Goal: Task Accomplishment & Management: Manage account settings

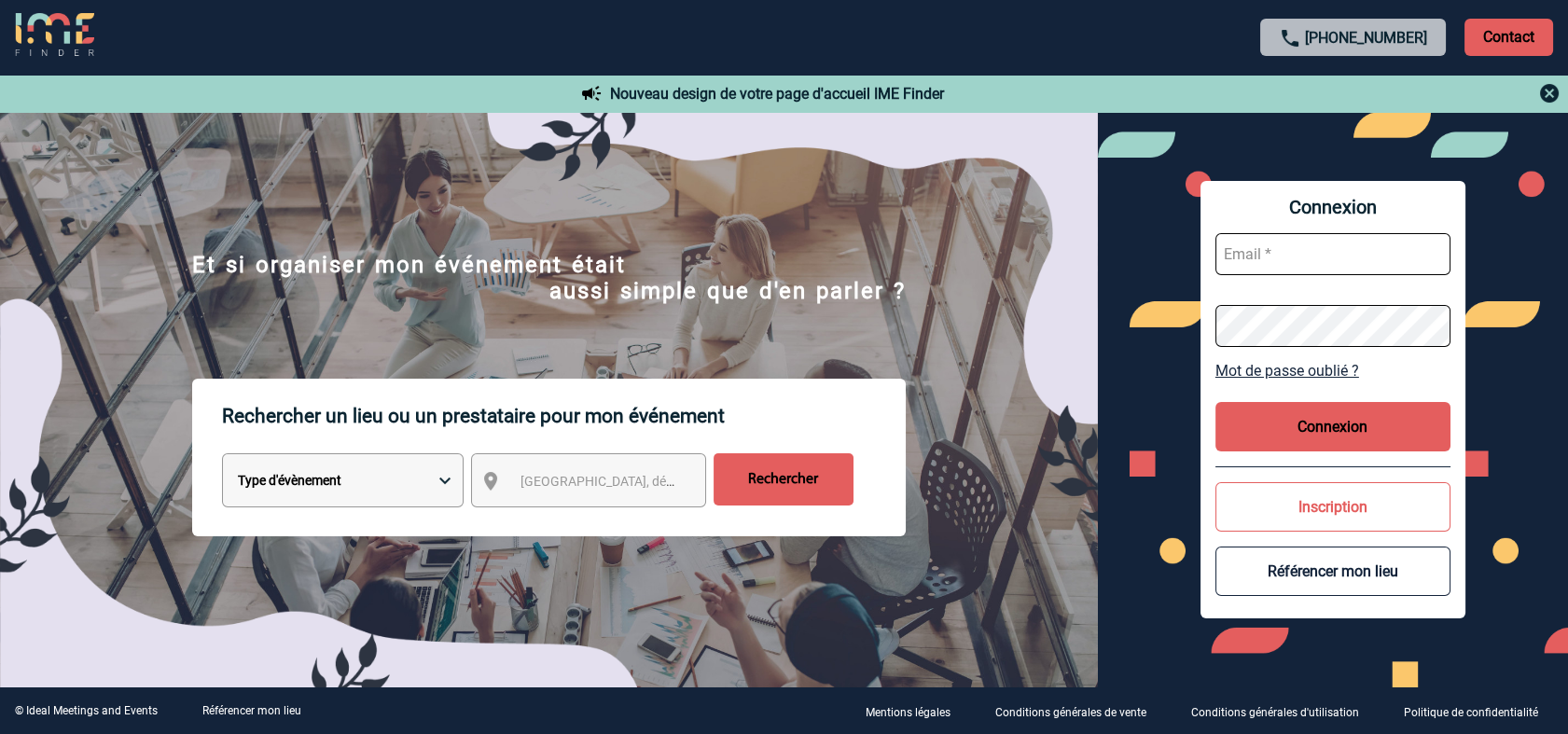
type input "cmercier@ime-groupe.com"
click at [1322, 430] on button "Connexion" at bounding box center [1333, 427] width 235 height 49
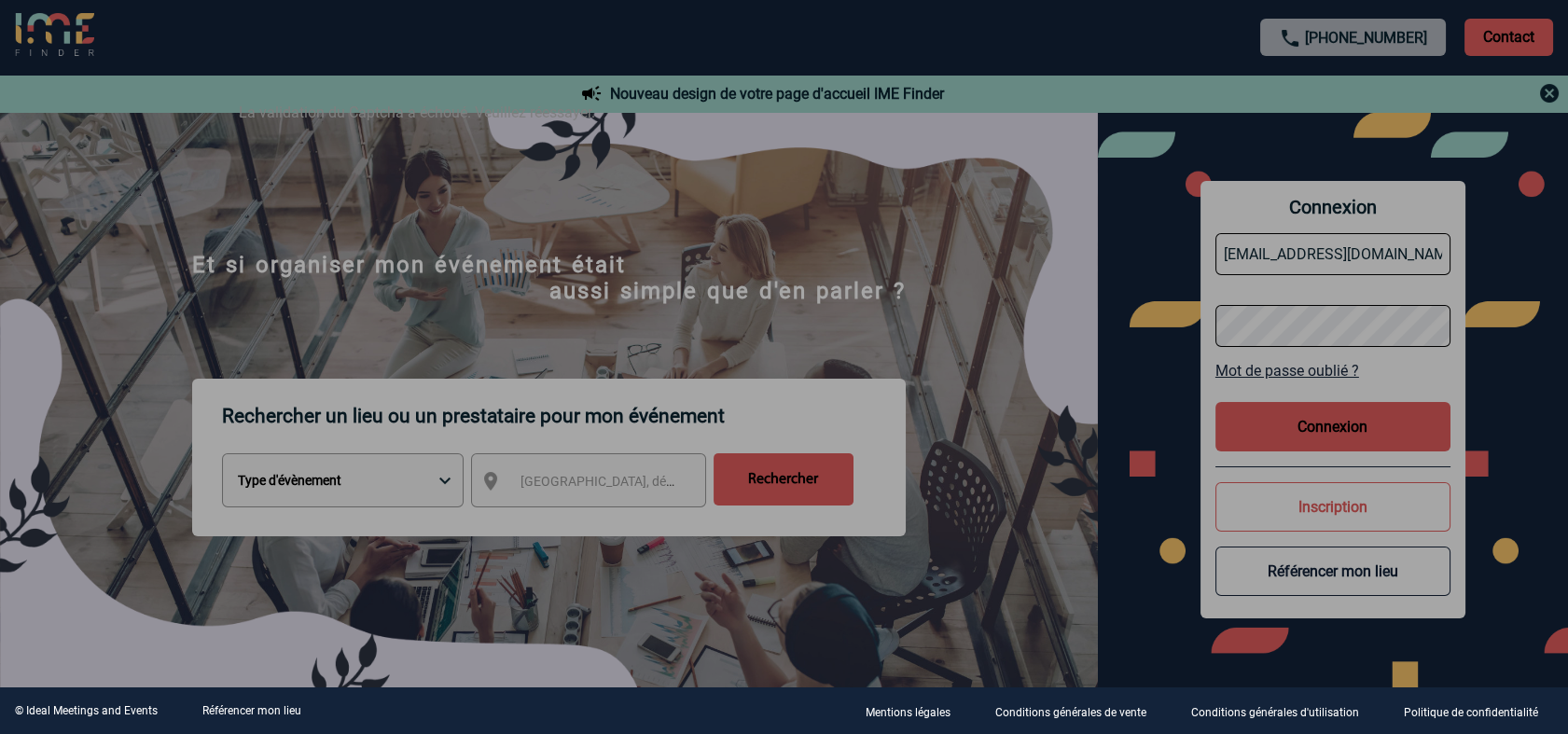
click at [1300, 425] on div at bounding box center [784, 367] width 1568 height 734
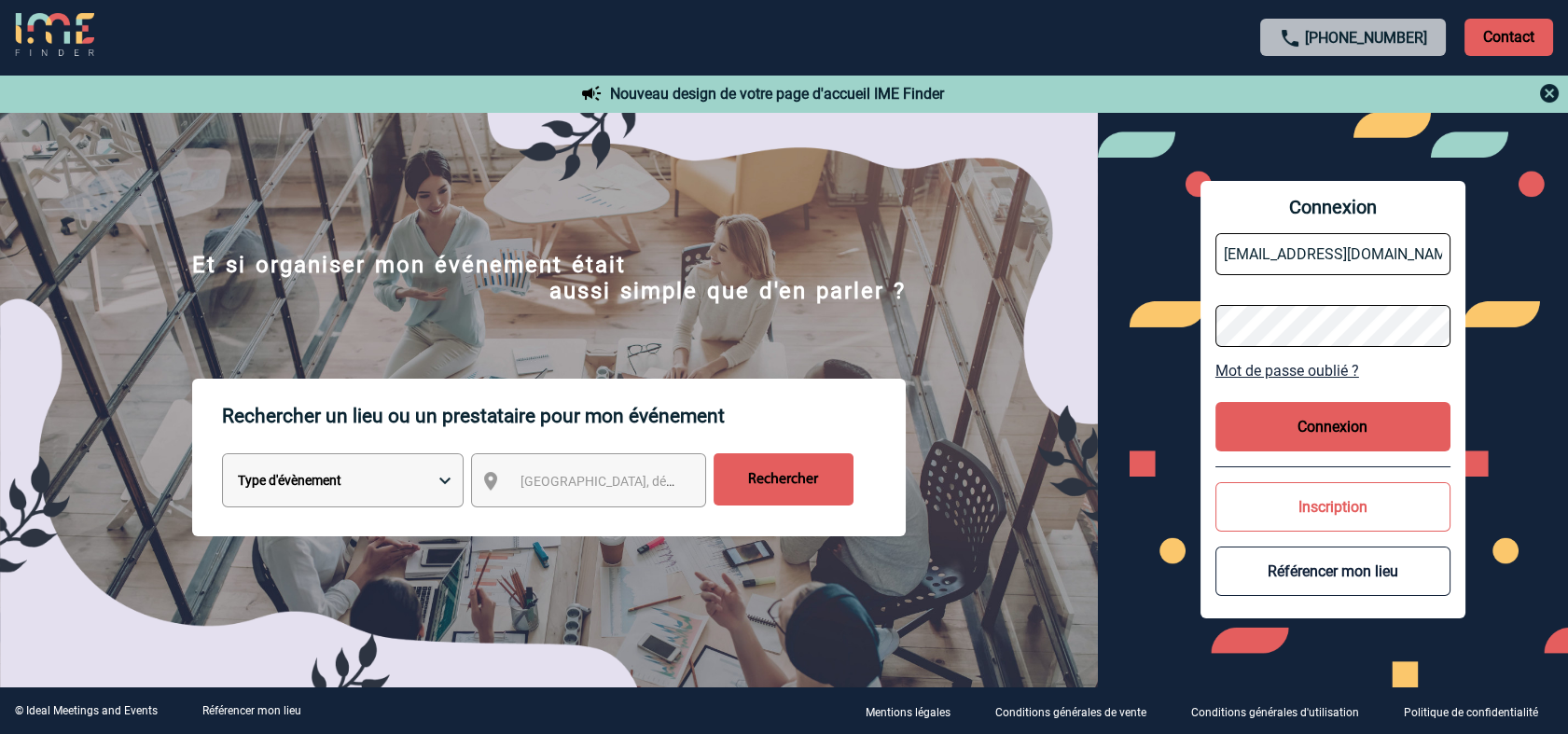
drag, startPoint x: 1035, startPoint y: 480, endPoint x: 1278, endPoint y: 462, distance: 243.7
click at [1047, 470] on div "Rechercher un lieu ou un prestataire pour mon événement Type d'évènement Sémina…" at bounding box center [548, 542] width 1097 height 326
click at [1379, 420] on button "Connexion" at bounding box center [1333, 427] width 235 height 49
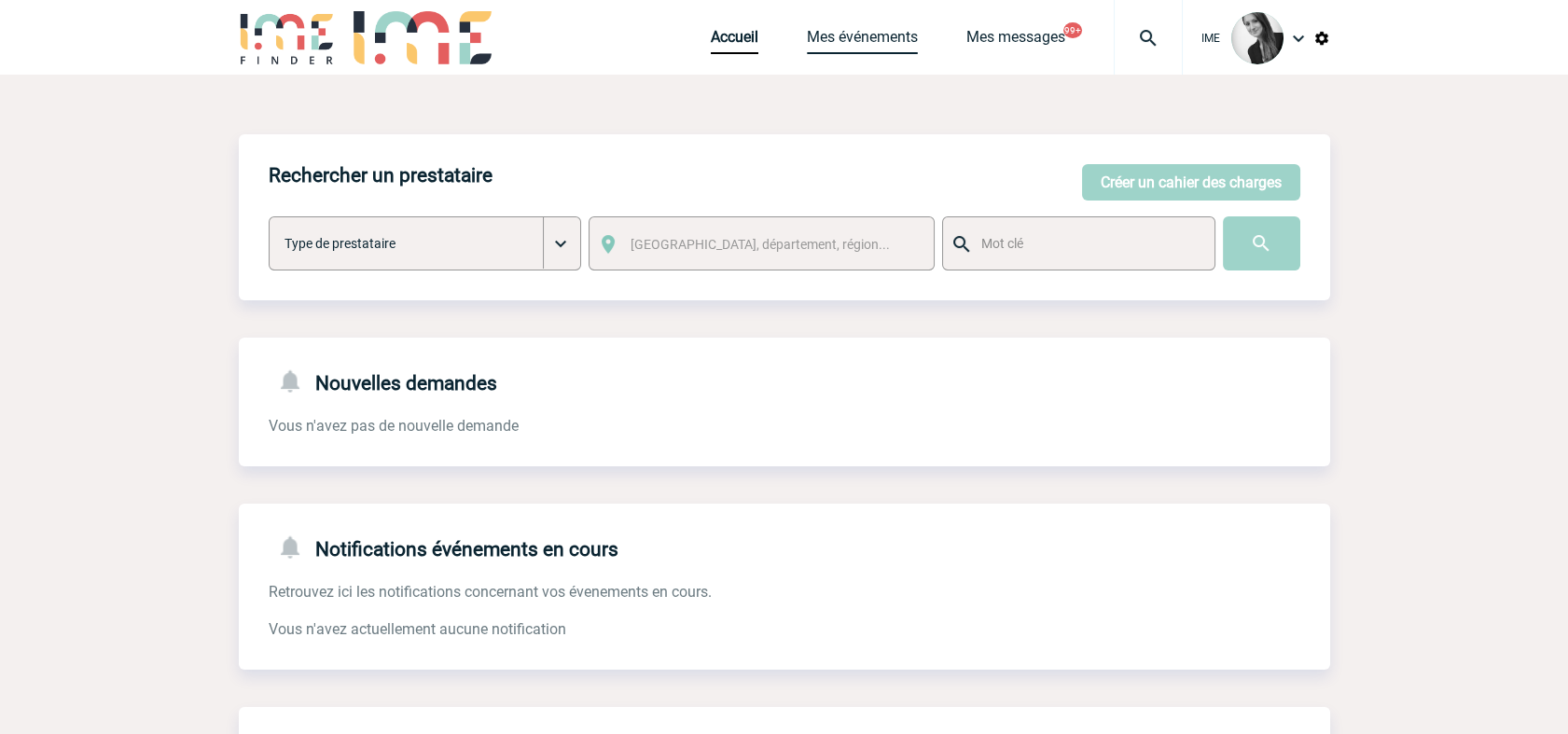
click at [850, 43] on link "Mes événements" at bounding box center [862, 42] width 111 height 27
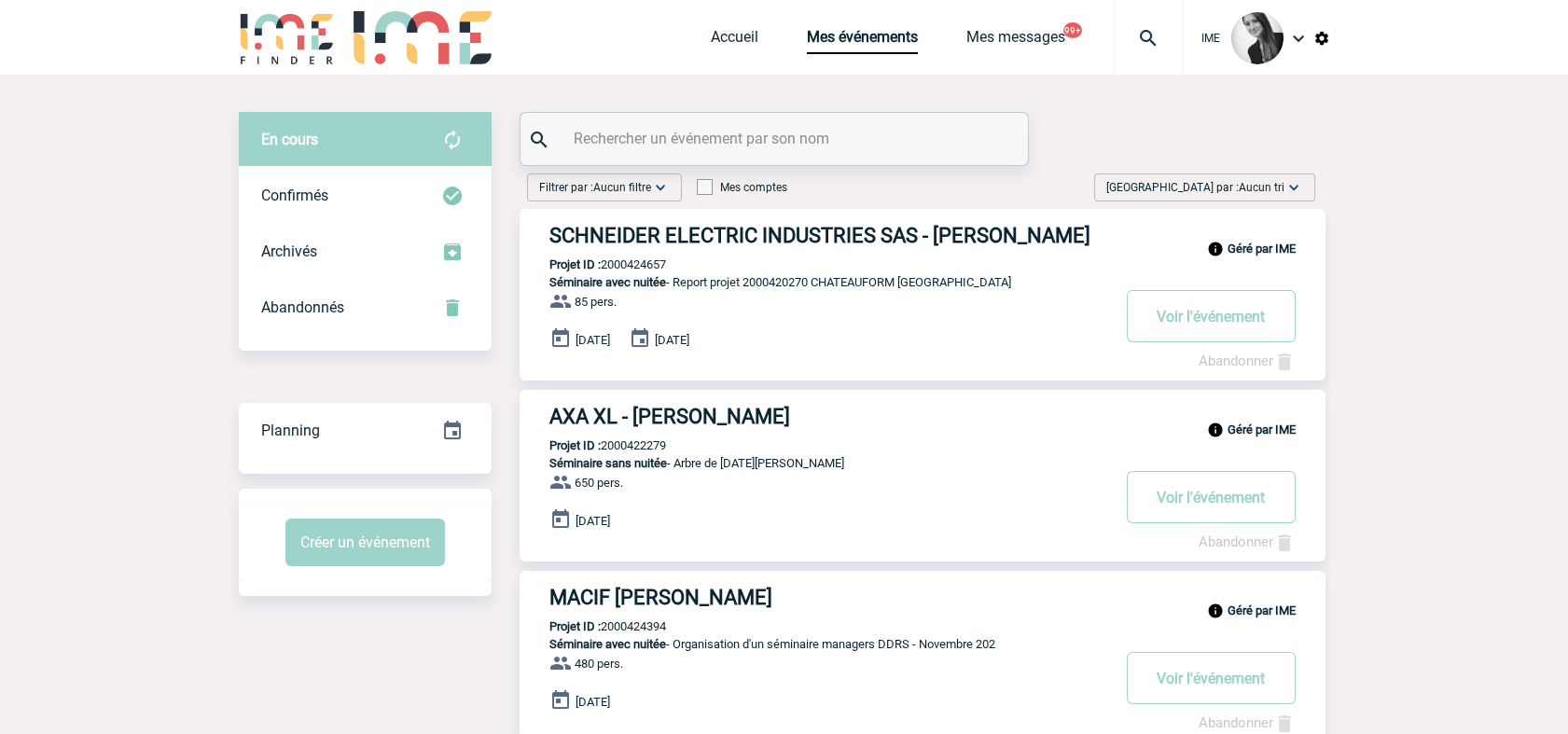
click at [1269, 186] on span "Aucun tri" at bounding box center [1261, 188] width 45 height 13
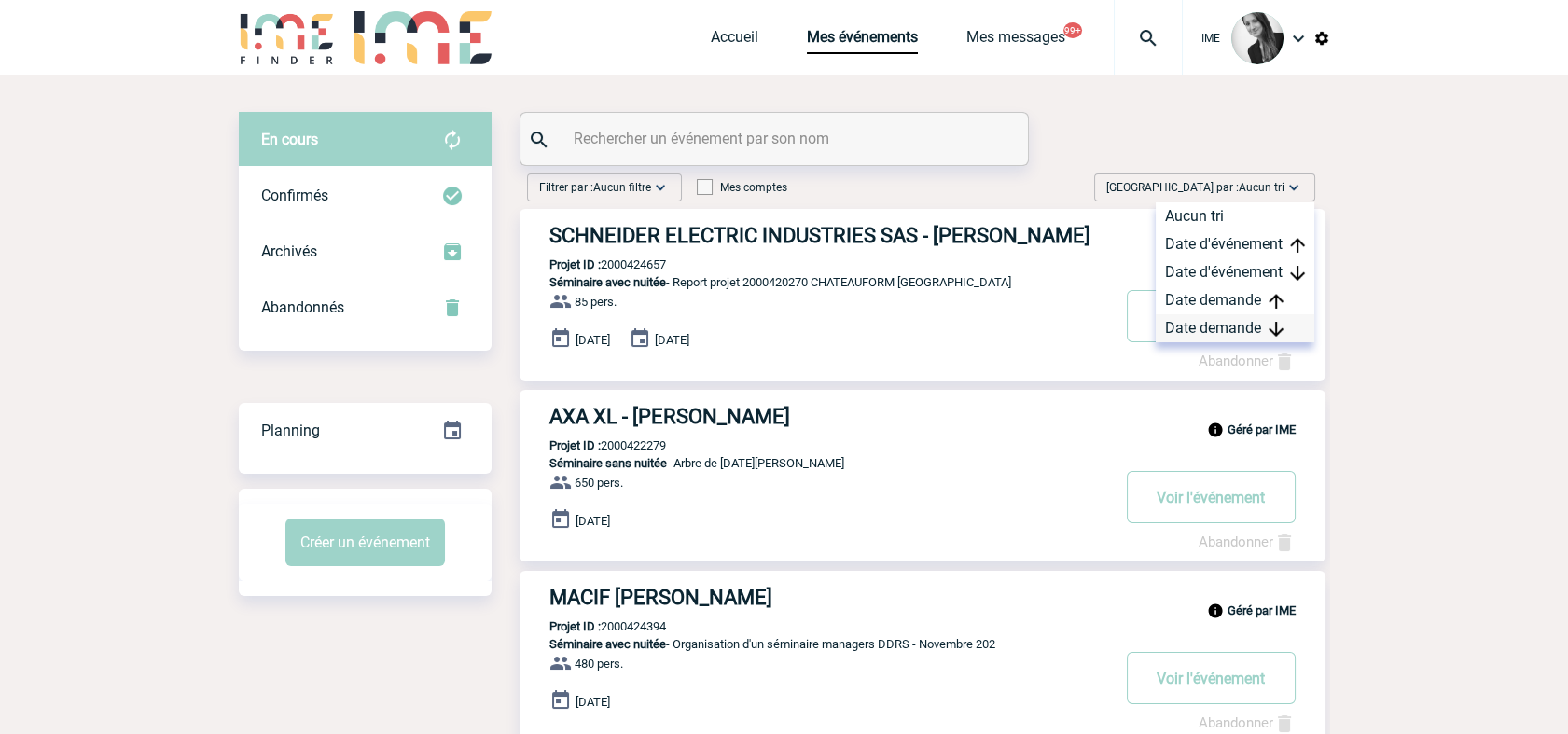
click at [1245, 316] on div "Date demande" at bounding box center [1235, 329] width 158 height 28
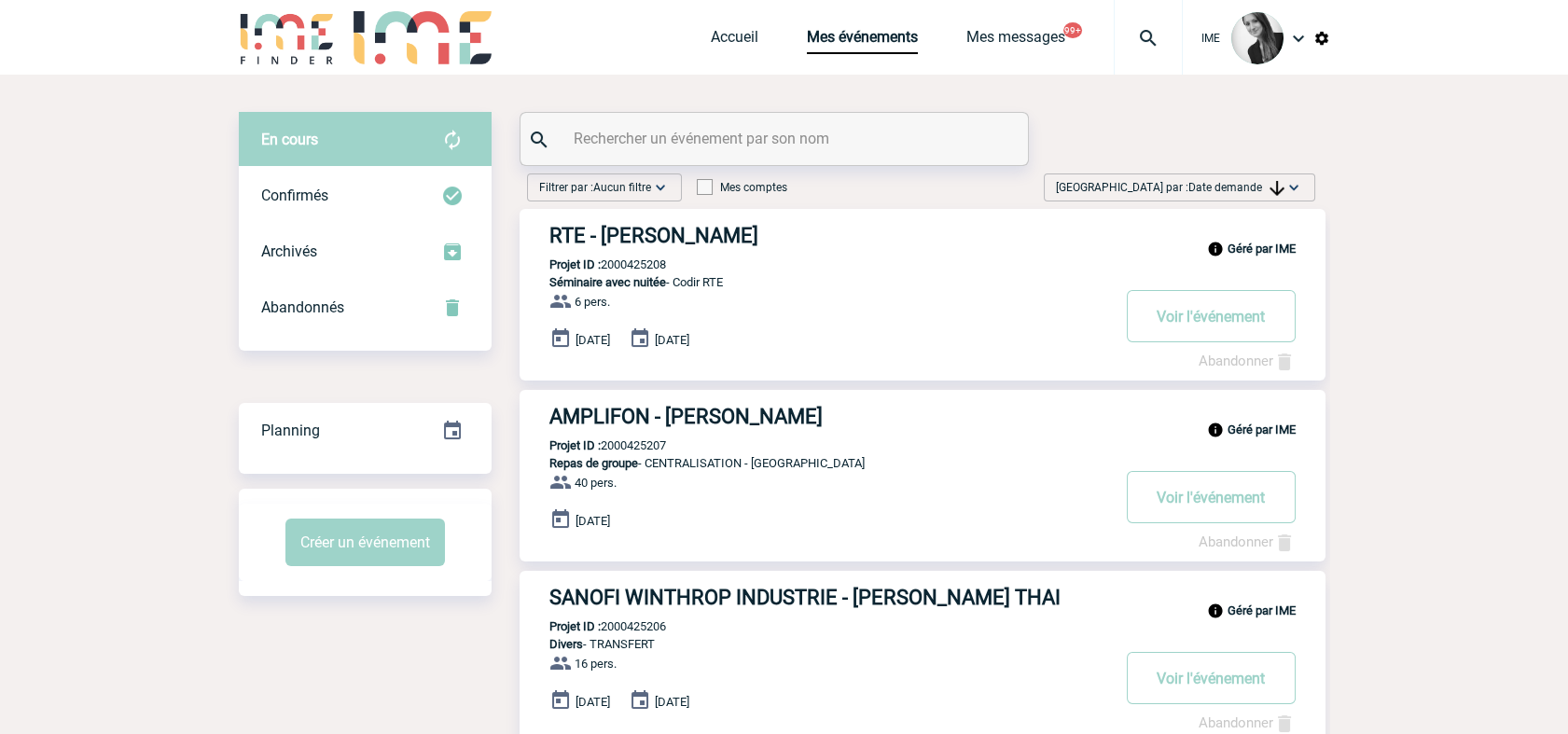
drag, startPoint x: 1251, startPoint y: 185, endPoint x: 1233, endPoint y: 263, distance: 80.0
click at [1251, 186] on span "Date demande" at bounding box center [1236, 188] width 96 height 13
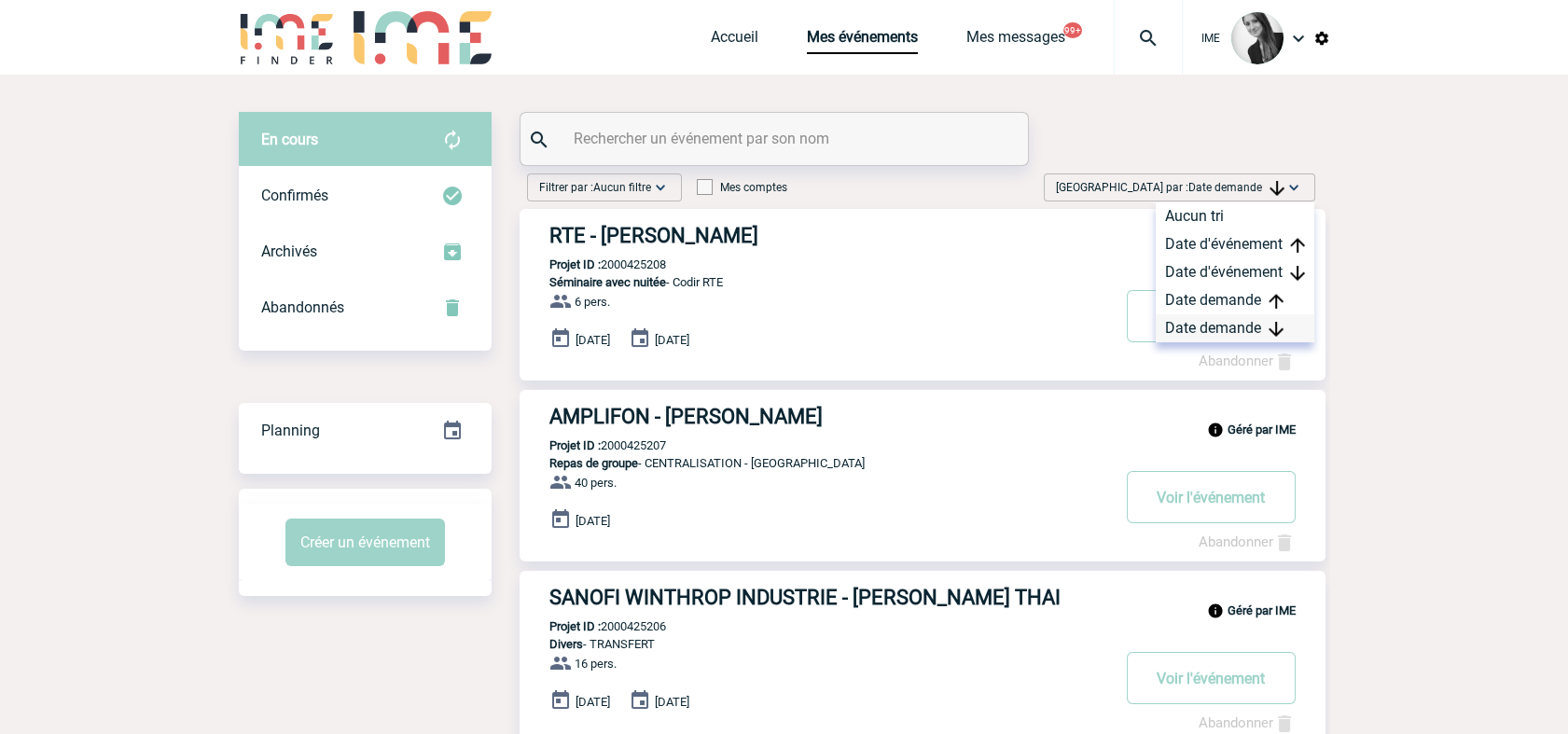
click at [1195, 319] on div "Date demande" at bounding box center [1235, 329] width 158 height 28
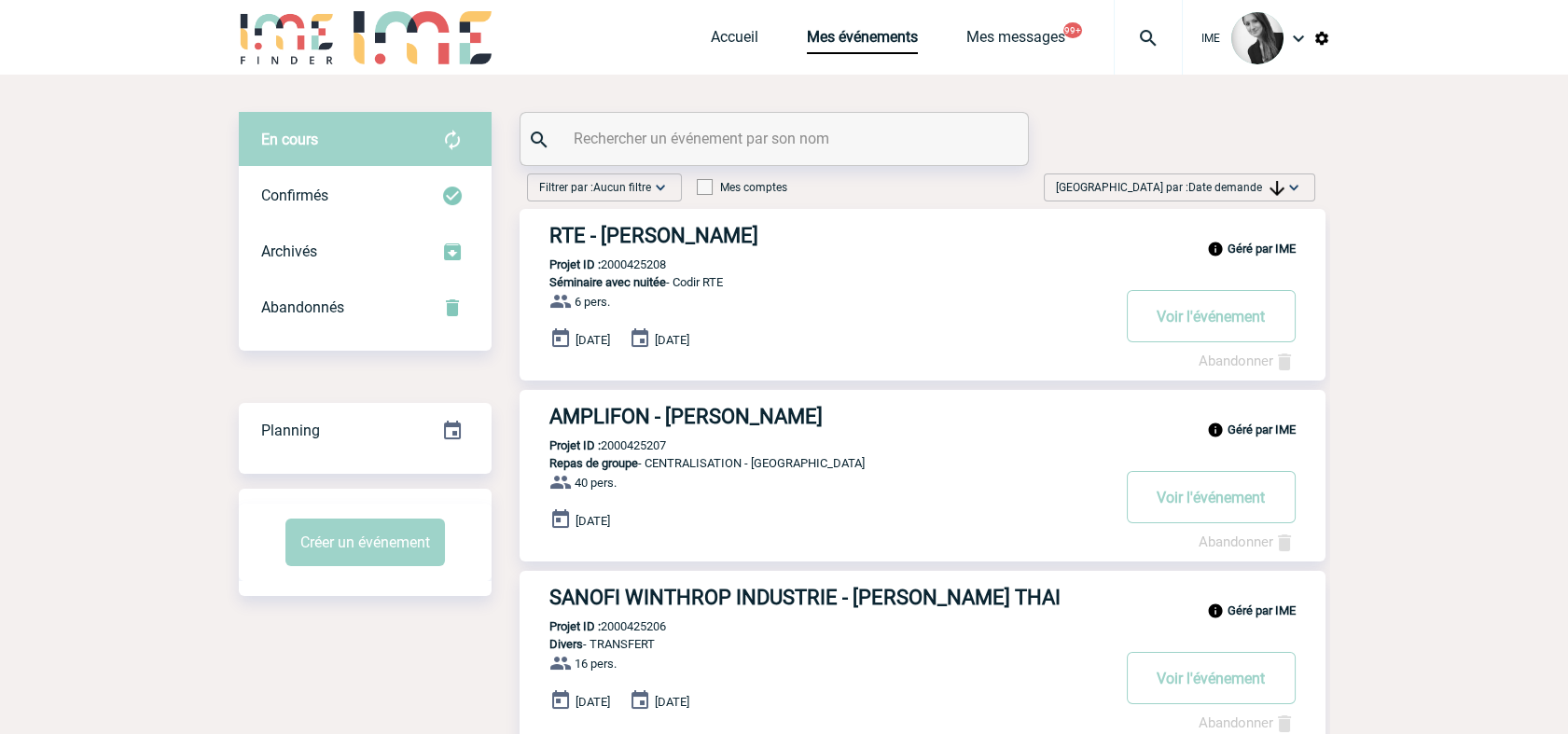
drag, startPoint x: 1420, startPoint y: 231, endPoint x: 1453, endPoint y: 37, distance: 196.8
drag, startPoint x: 1259, startPoint y: 183, endPoint x: 1239, endPoint y: 295, distance: 113.8
click at [1261, 199] on div "[GEOGRAPHIC_DATA] par : Date demande Aucun tri Date d'événement Date d'événemen…" at bounding box center [1179, 188] width 272 height 28
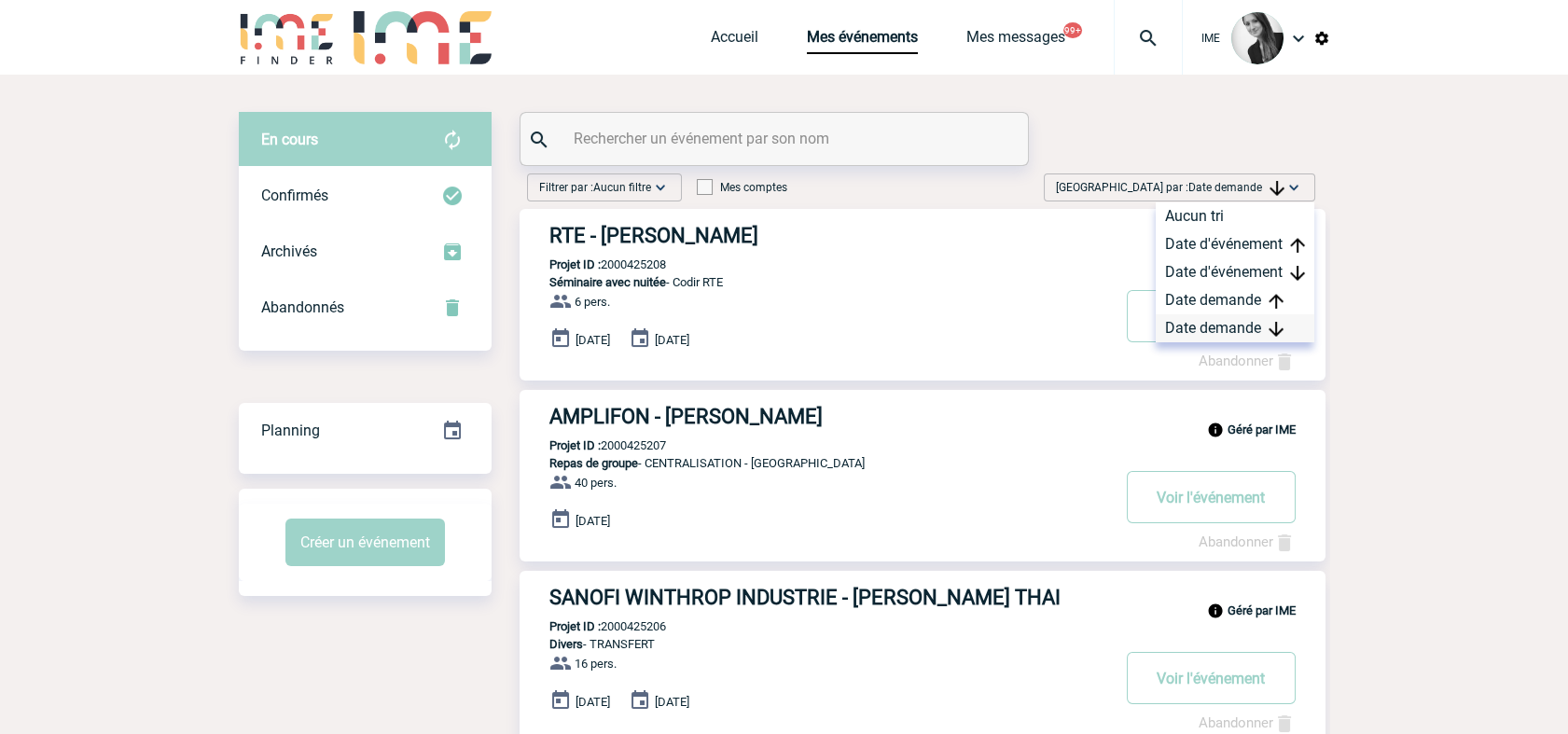
click at [1206, 333] on div "Date demande" at bounding box center [1235, 329] width 158 height 28
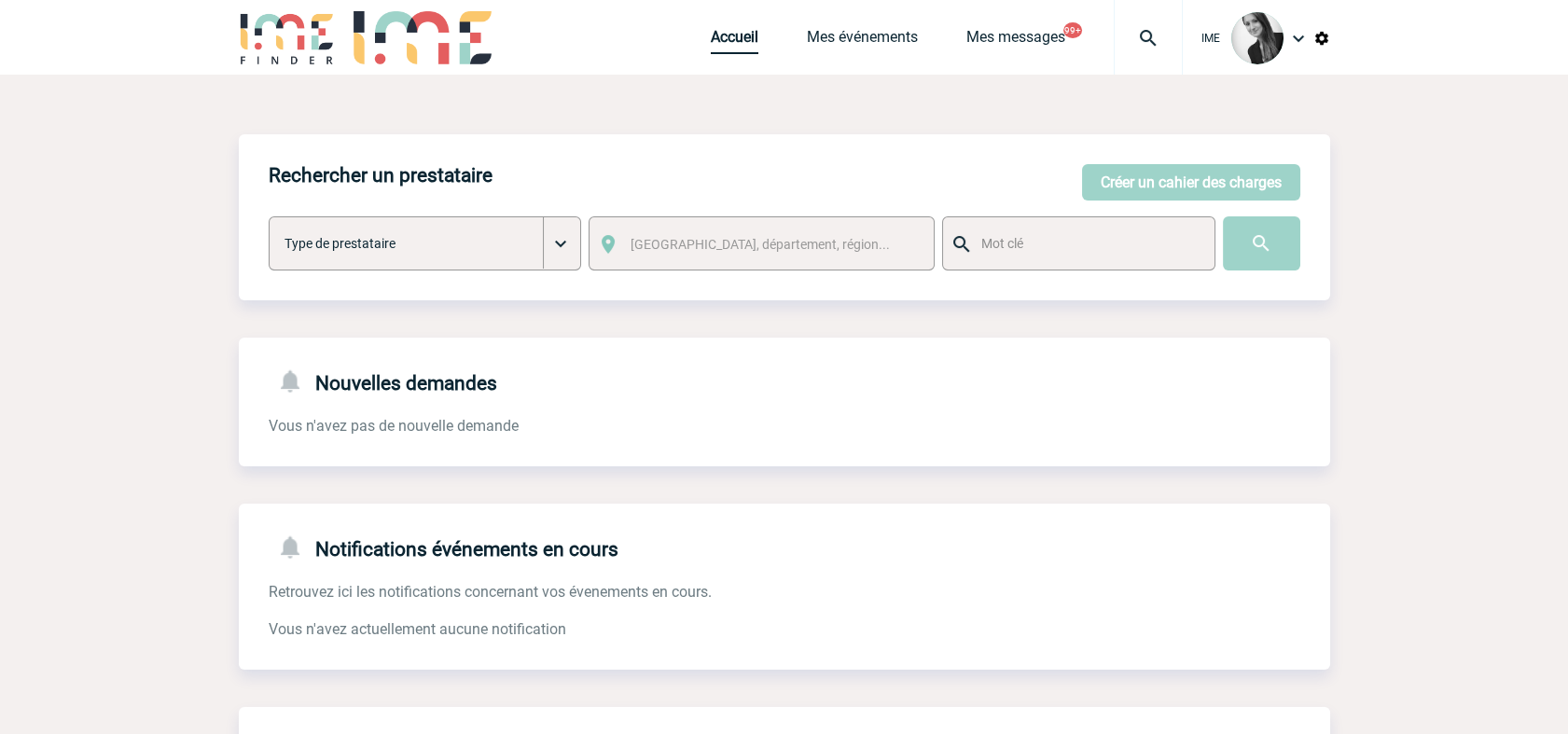
click at [723, 44] on link "Accueil" at bounding box center [735, 42] width 47 height 27
click at [852, 39] on link "Mes événements" at bounding box center [862, 42] width 111 height 27
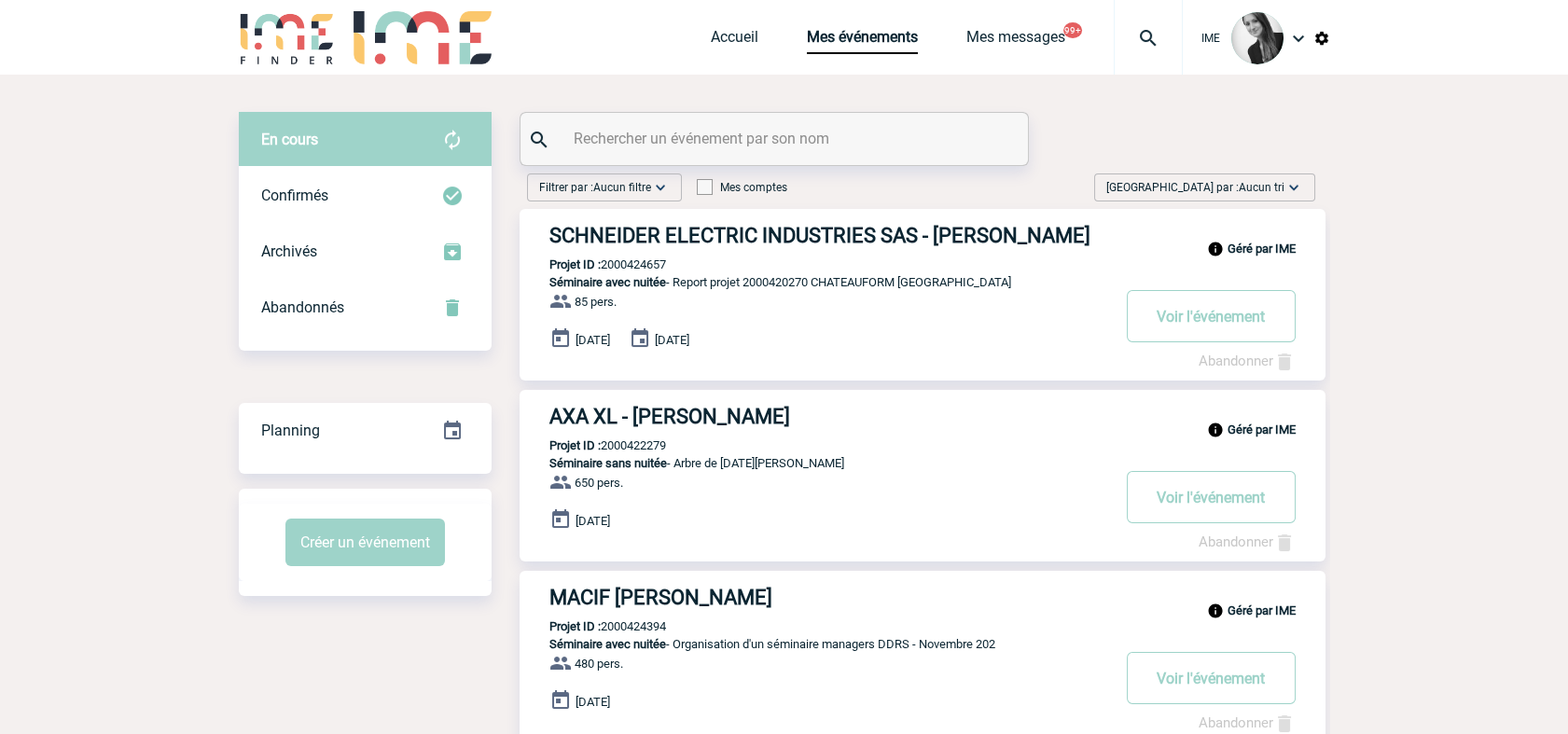
click at [1263, 193] on span "Aucun tri" at bounding box center [1261, 188] width 45 height 13
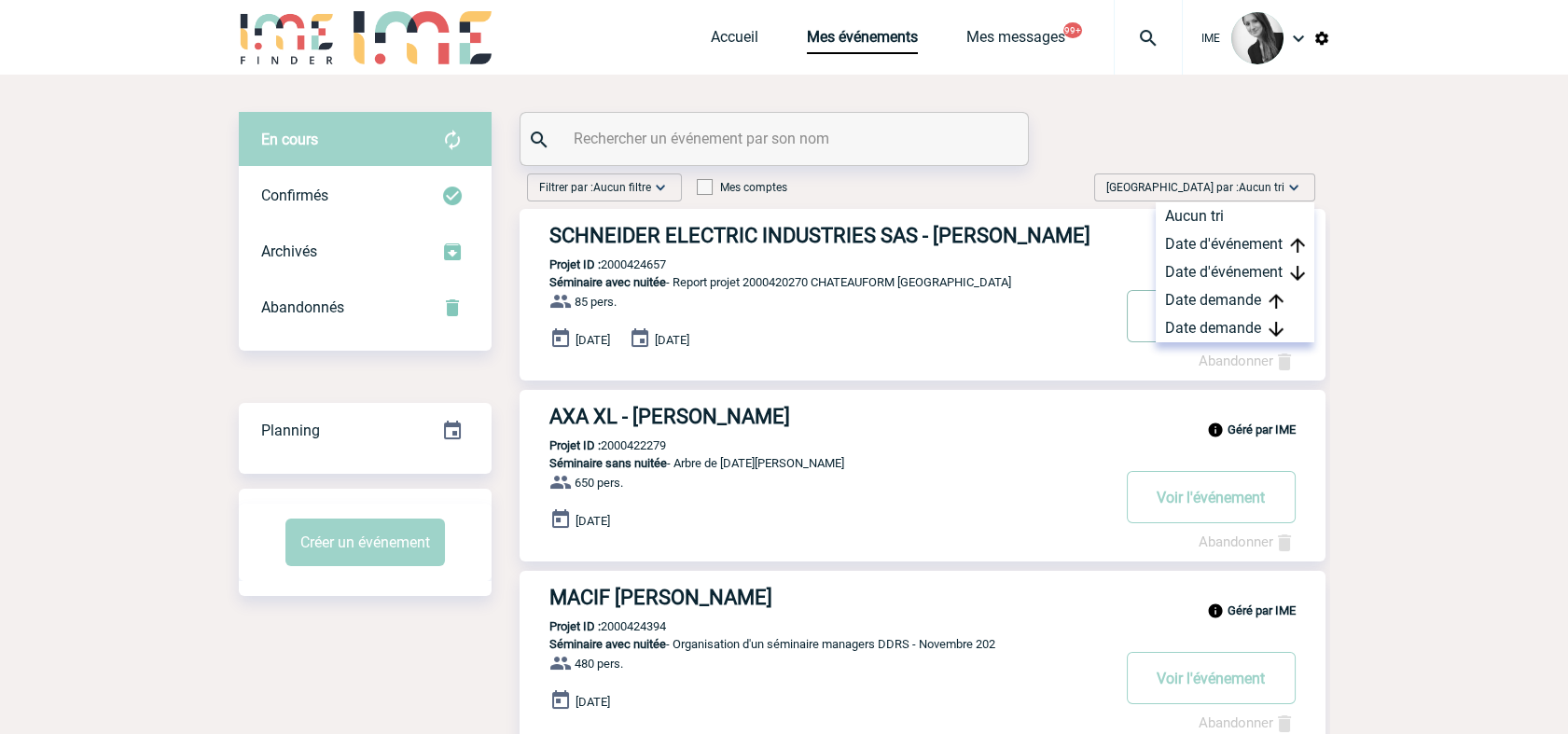
click at [1227, 345] on div "30 Décembre 2026 31 Décembre 2026" at bounding box center [937, 341] width 776 height 27
click at [1249, 329] on div "Date demande" at bounding box center [1235, 329] width 158 height 28
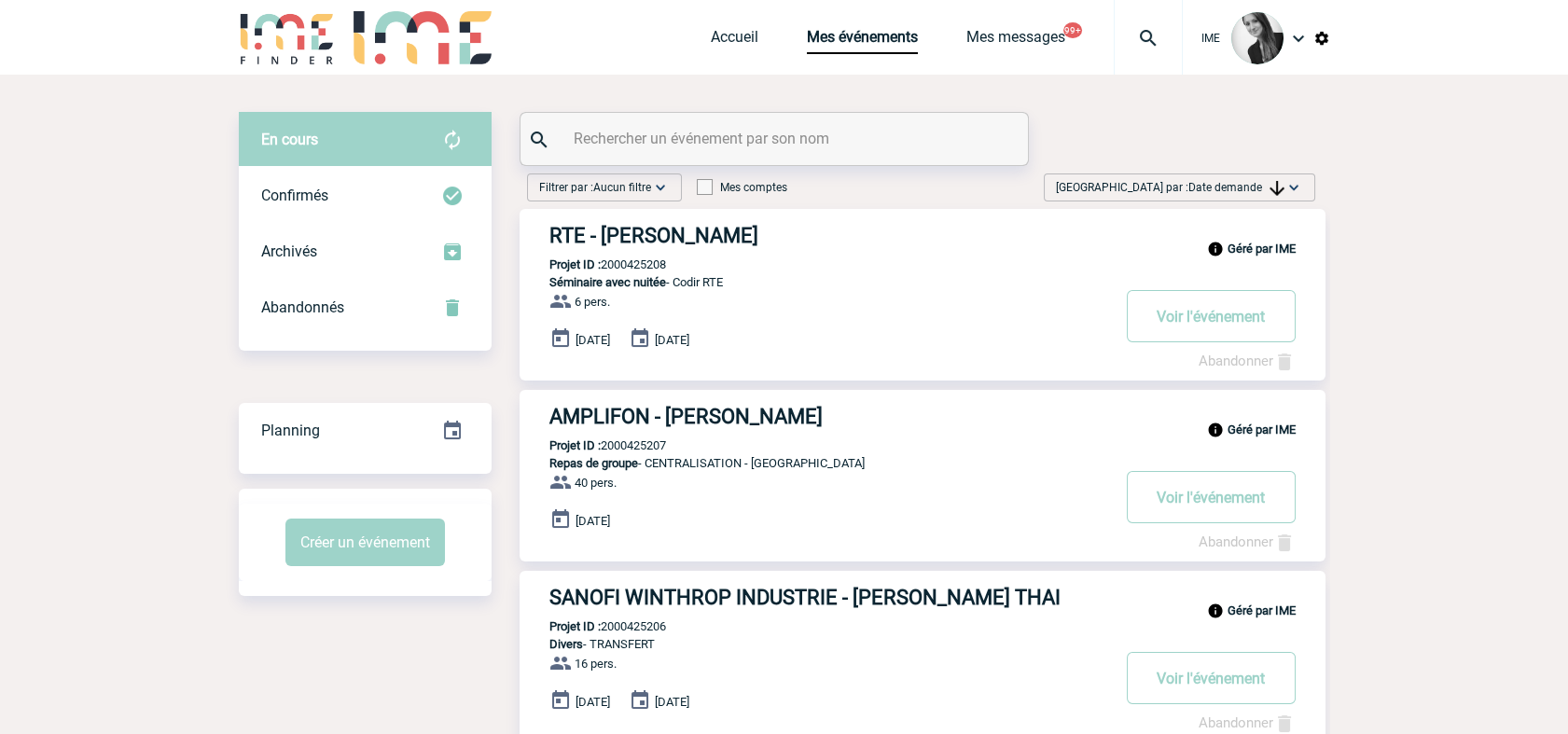
click at [1223, 192] on span "Date demande" at bounding box center [1236, 188] width 96 height 13
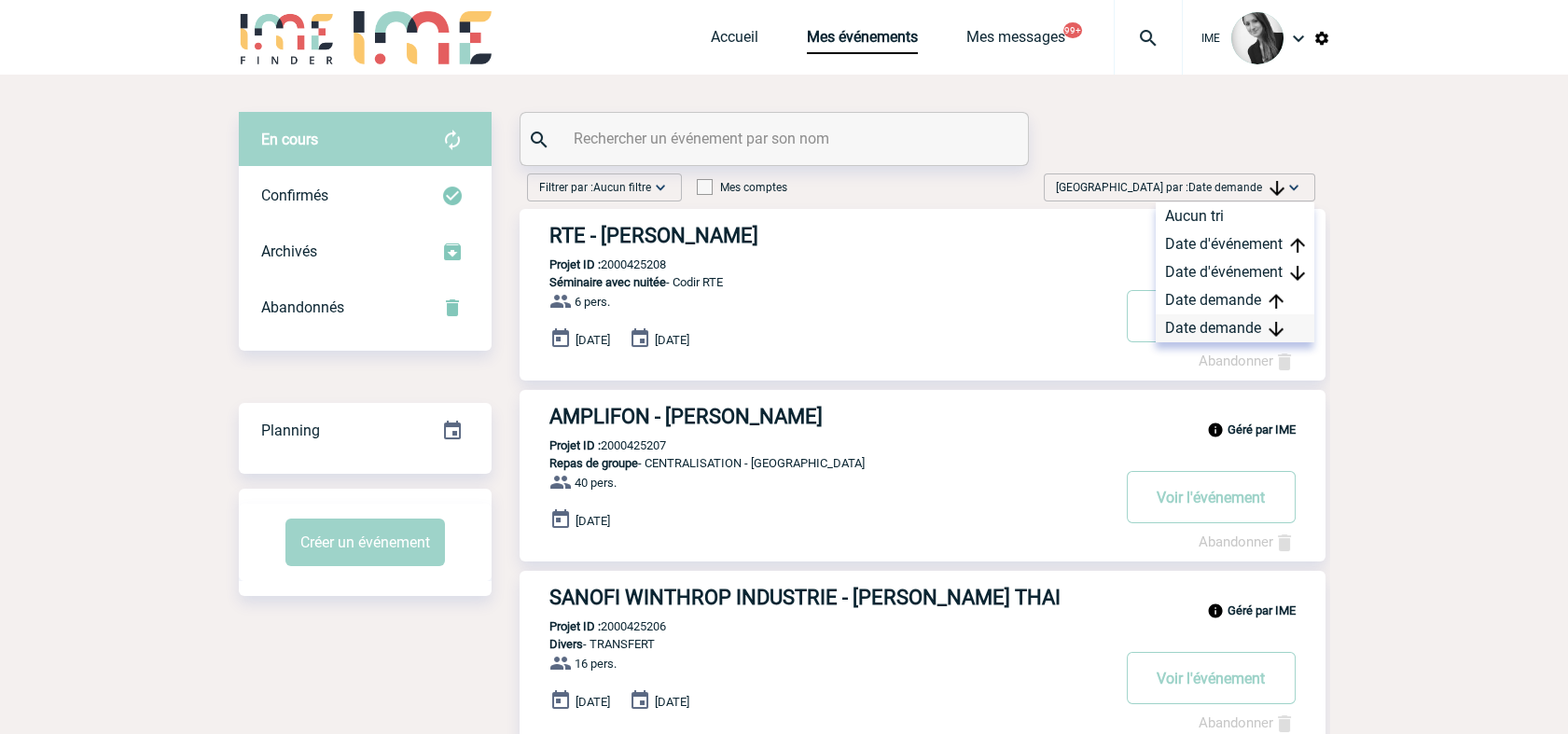
click at [1186, 336] on div "Date demande" at bounding box center [1235, 329] width 158 height 28
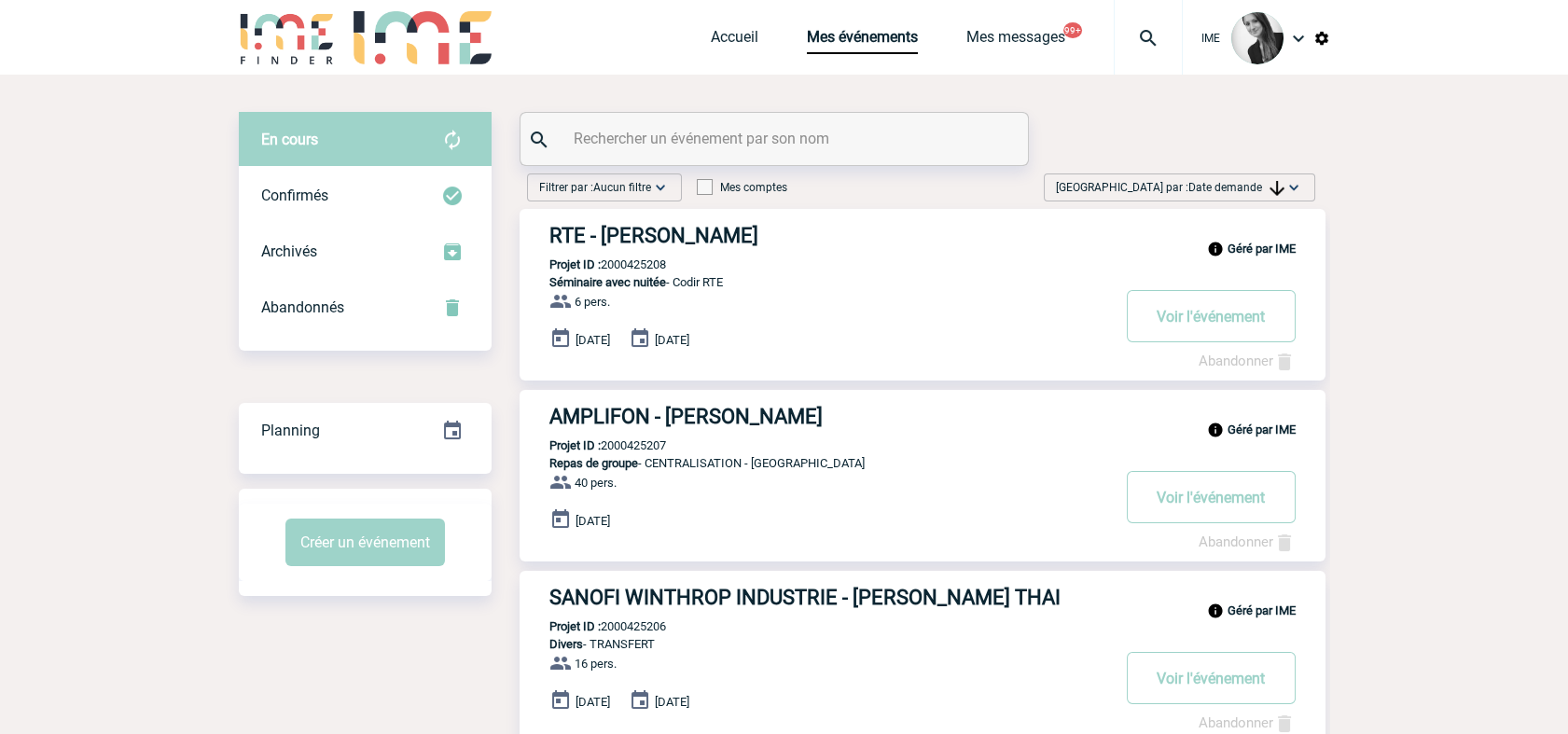
click at [1240, 179] on span "Trier par : Date demande" at bounding box center [1169, 188] width 228 height 19
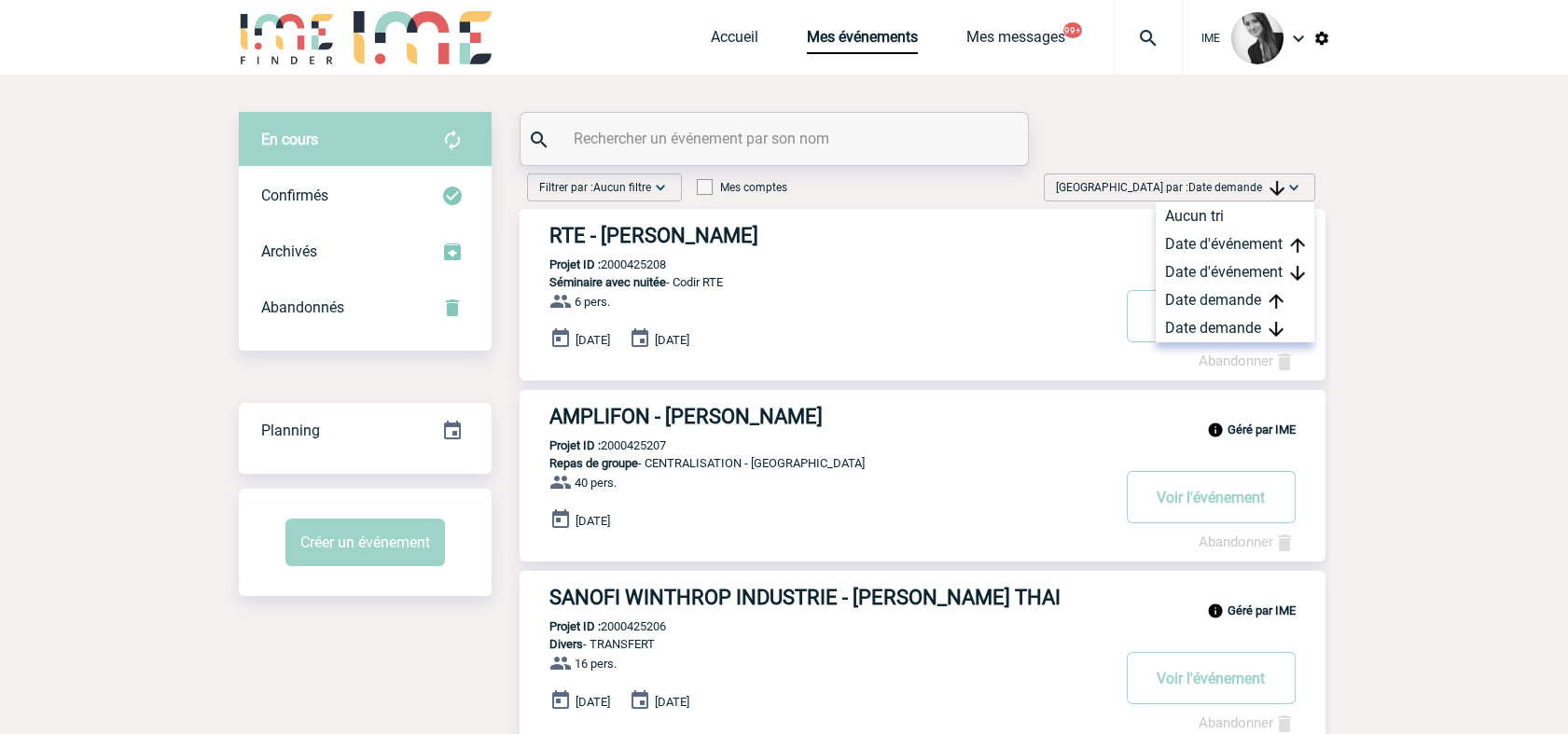
drag, startPoint x: 1187, startPoint y: 330, endPoint x: 1082, endPoint y: 344, distance: 105.9
click at [1187, 331] on div "Date demande" at bounding box center [1235, 329] width 158 height 28
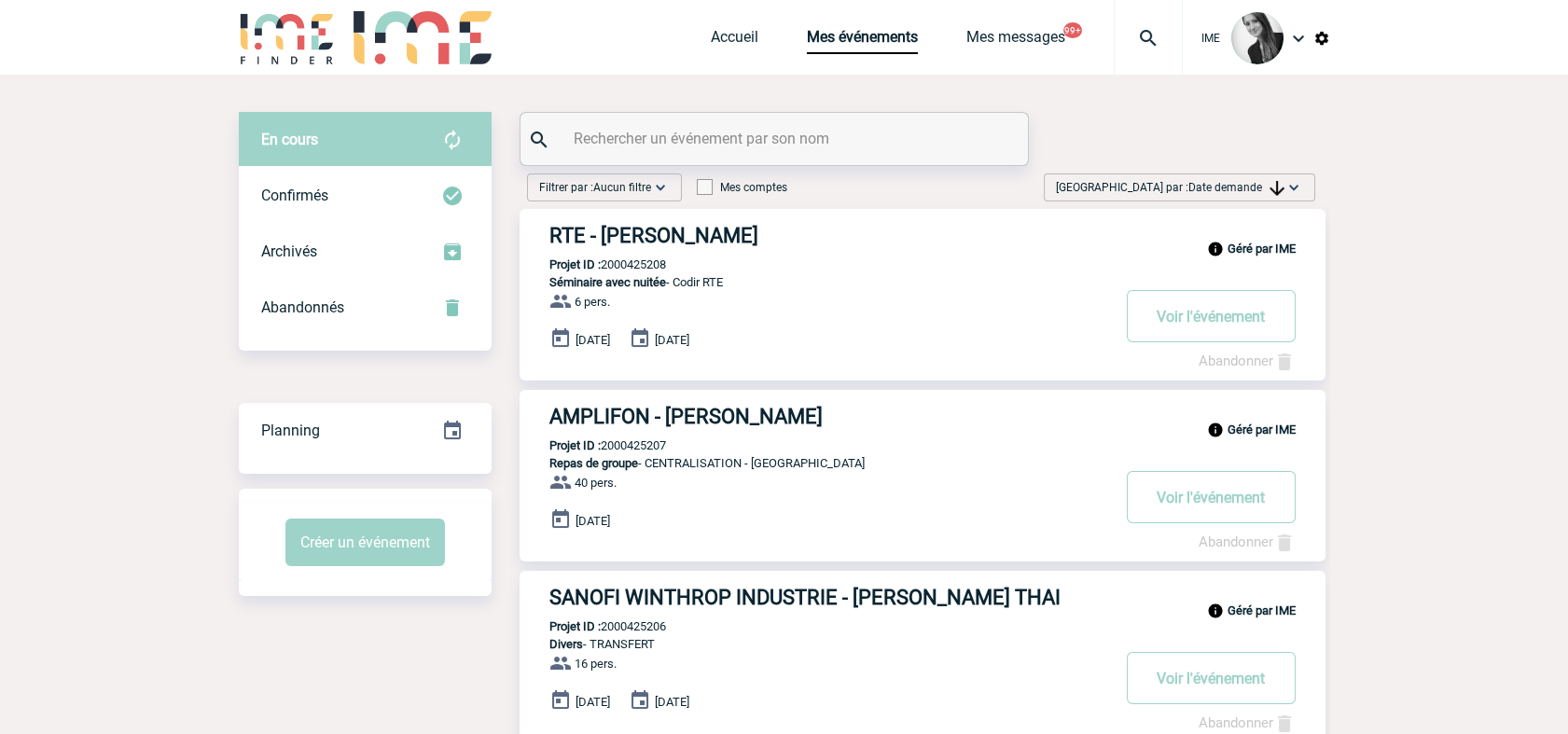
click at [1240, 200] on div "Trier par : Date demande Aucun tri Date d'événement Date d'événement Date deman…" at bounding box center [1179, 188] width 272 height 28
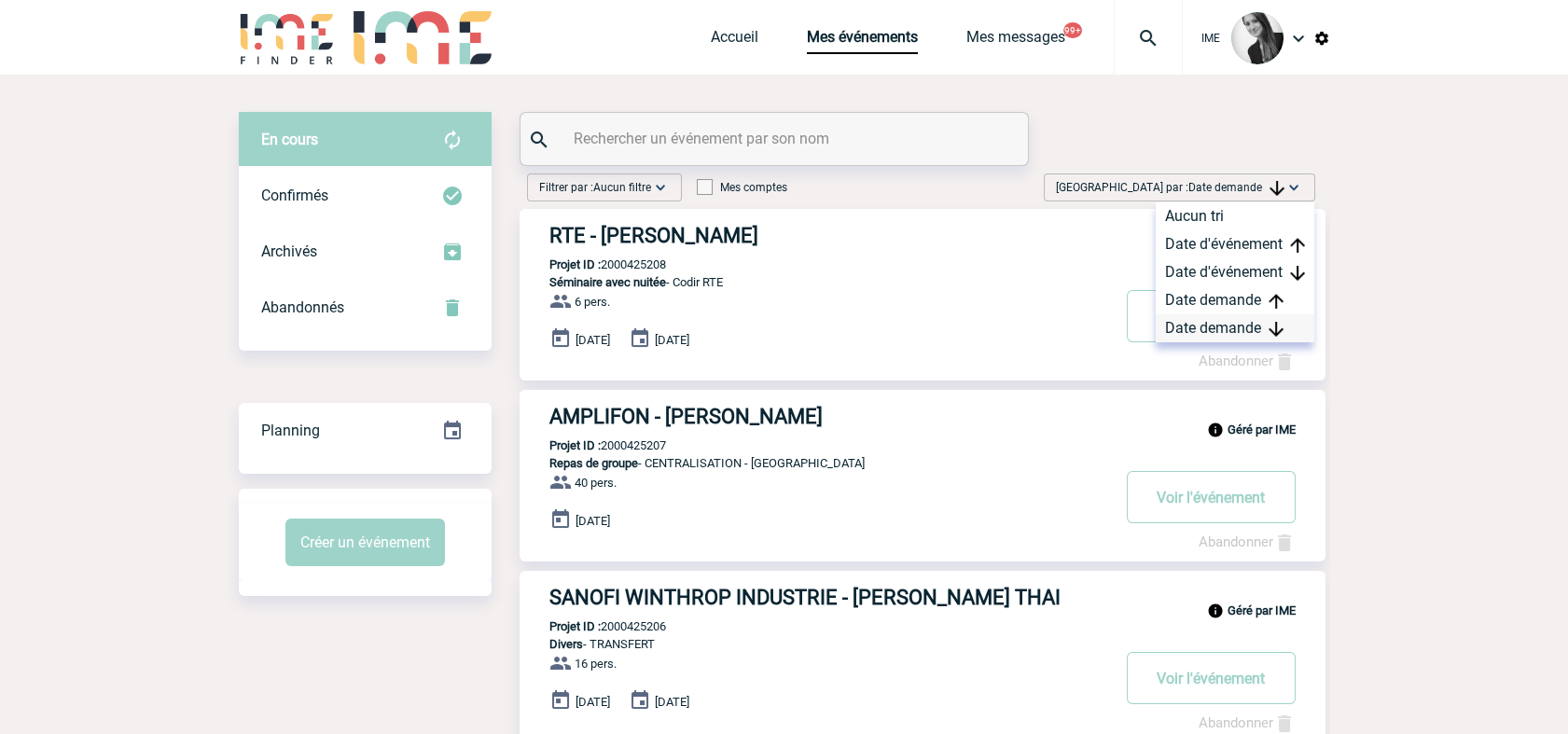
click at [1234, 337] on div "Date demande" at bounding box center [1235, 329] width 158 height 28
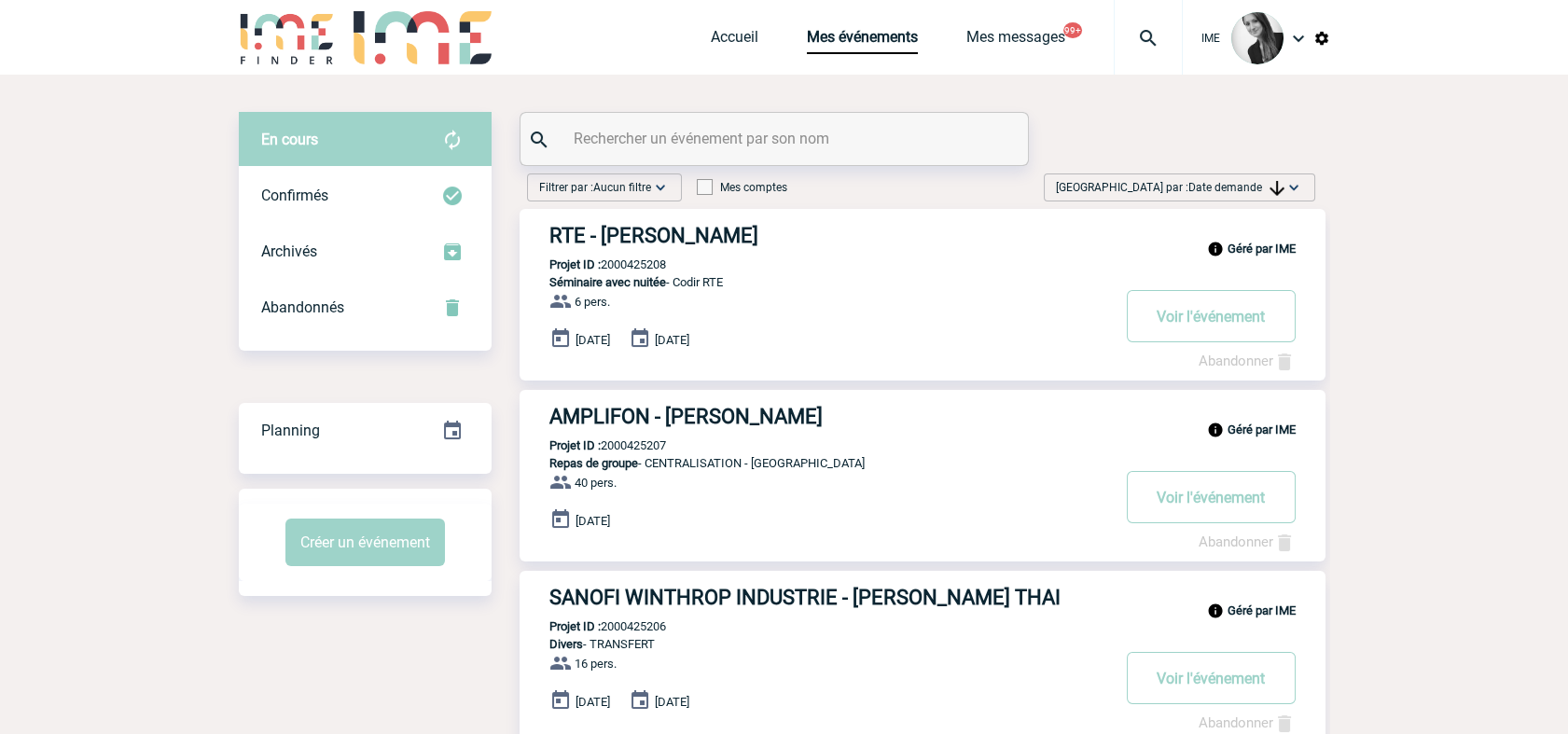
click at [1285, 188] on img at bounding box center [1294, 188] width 19 height 19
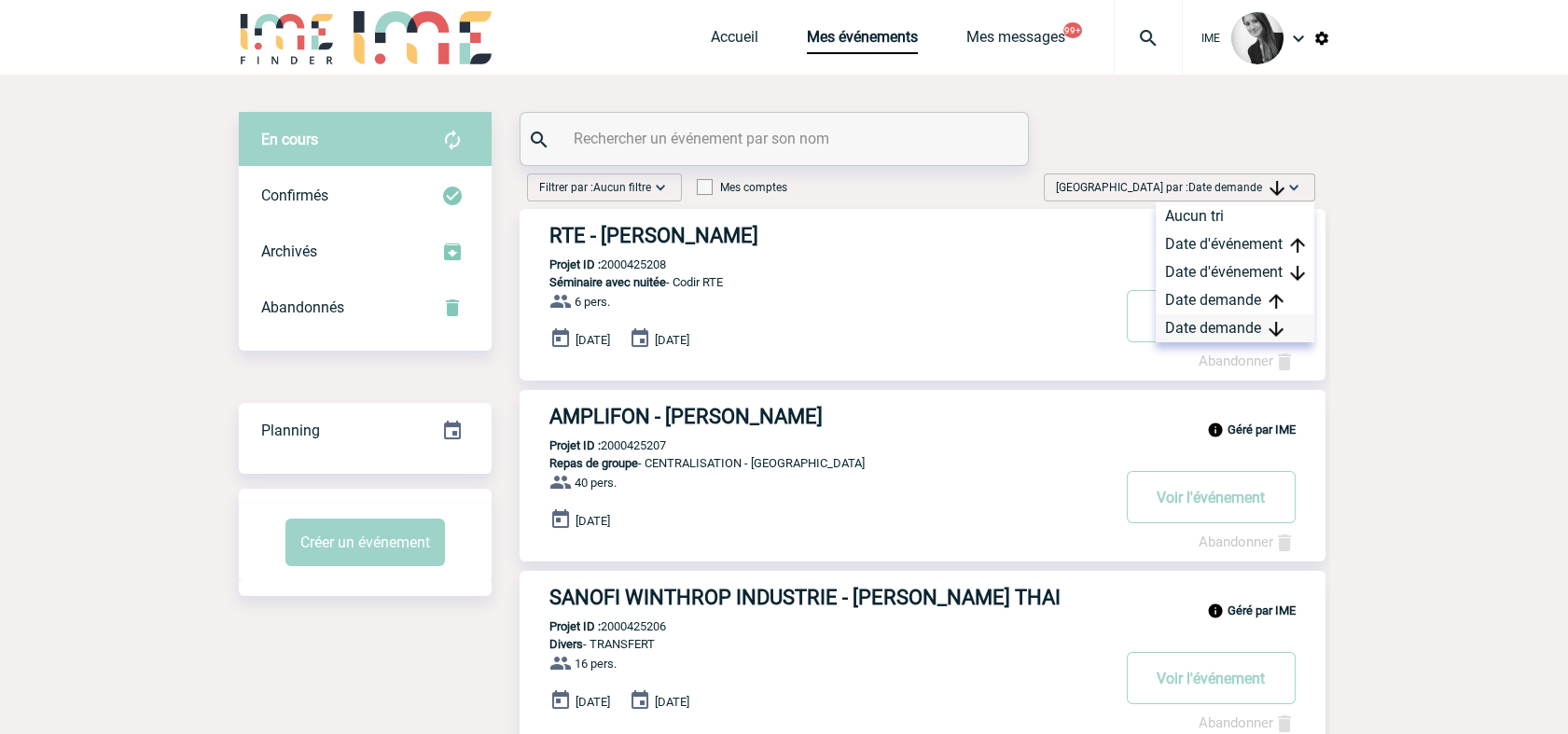
click at [1208, 331] on div "Date demande" at bounding box center [1235, 329] width 158 height 28
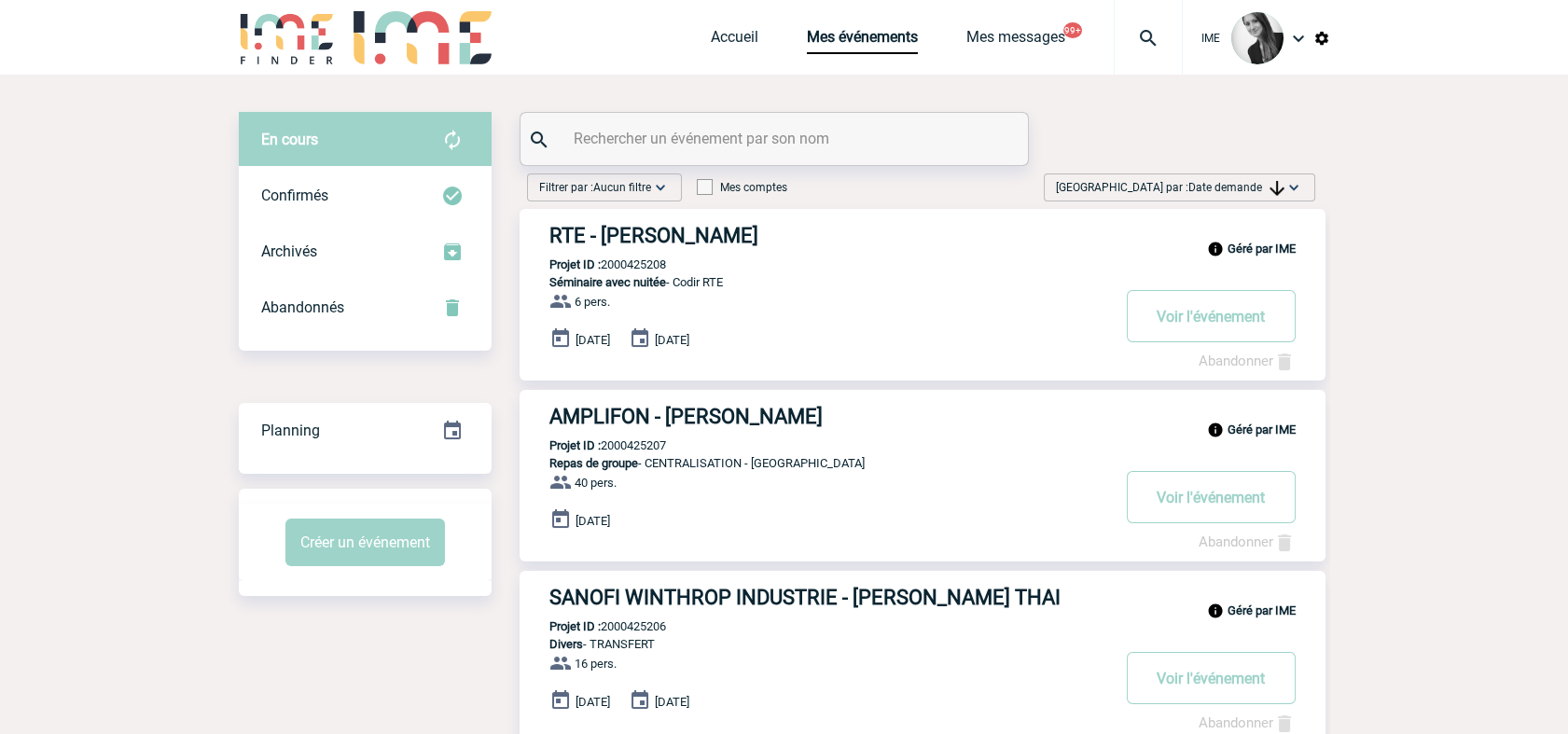
click at [1209, 187] on span "Date demande" at bounding box center [1236, 188] width 96 height 13
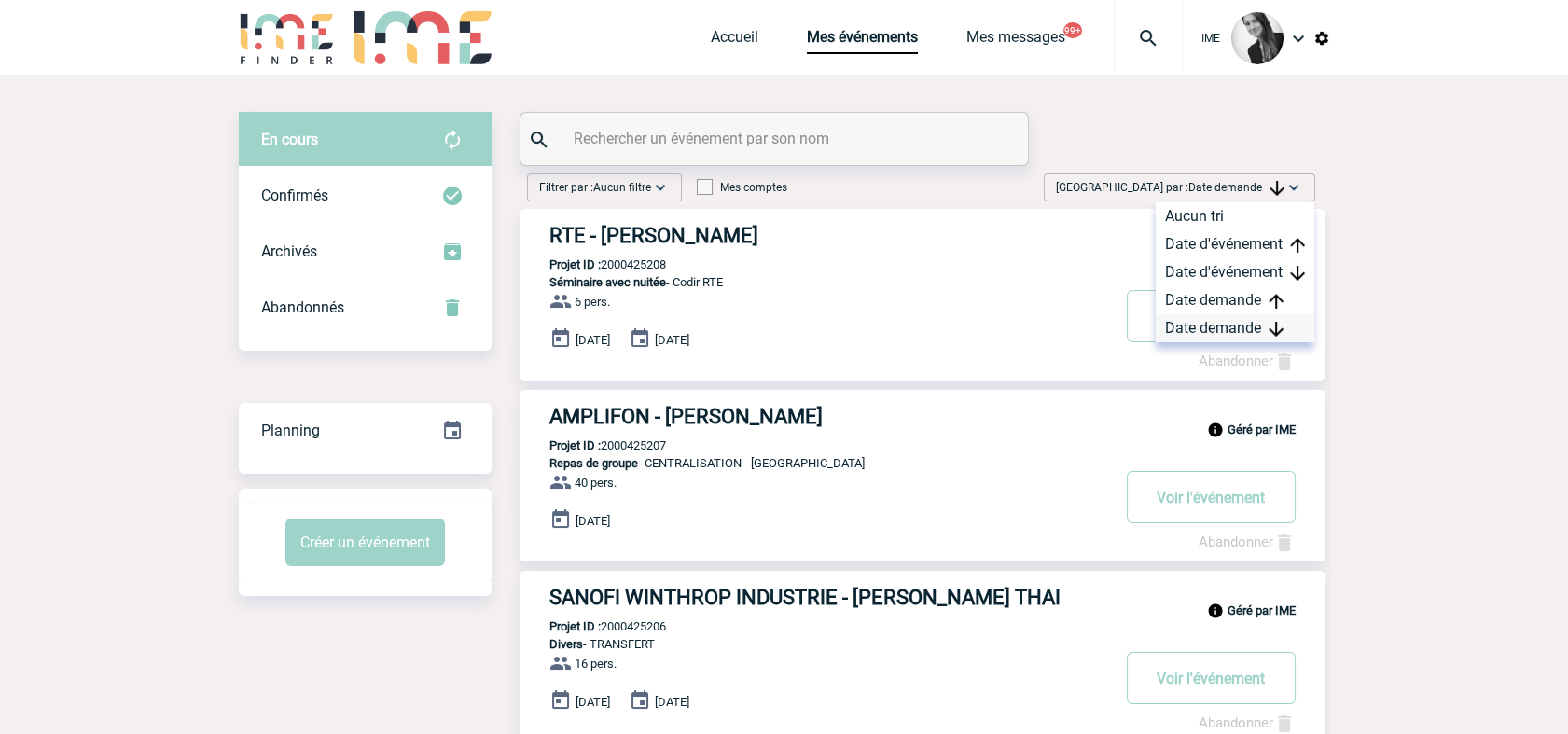
click at [1213, 324] on div "Date demande" at bounding box center [1235, 329] width 158 height 28
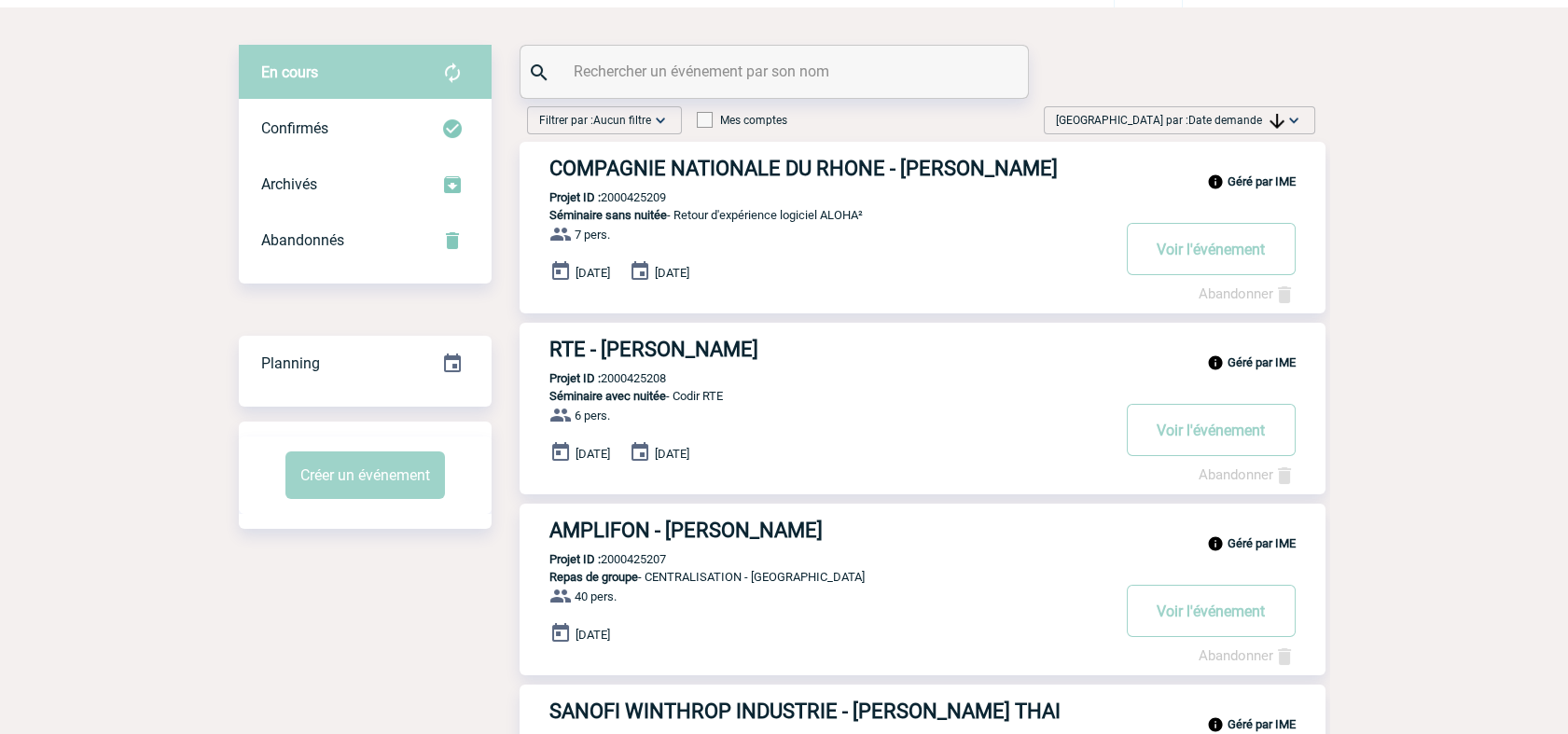
scroll to position [103, 0]
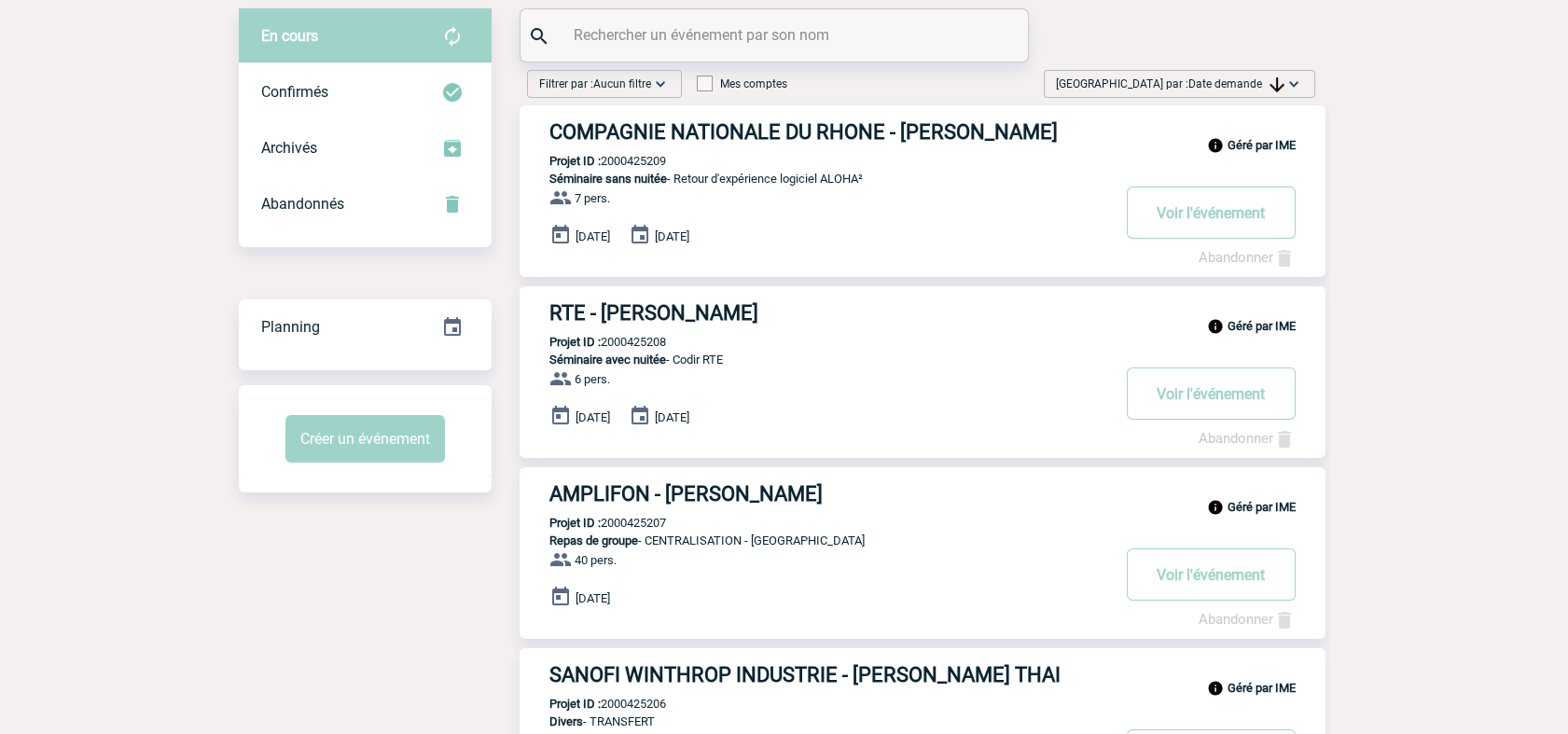
click at [1238, 90] on span "Date demande" at bounding box center [1236, 84] width 96 height 13
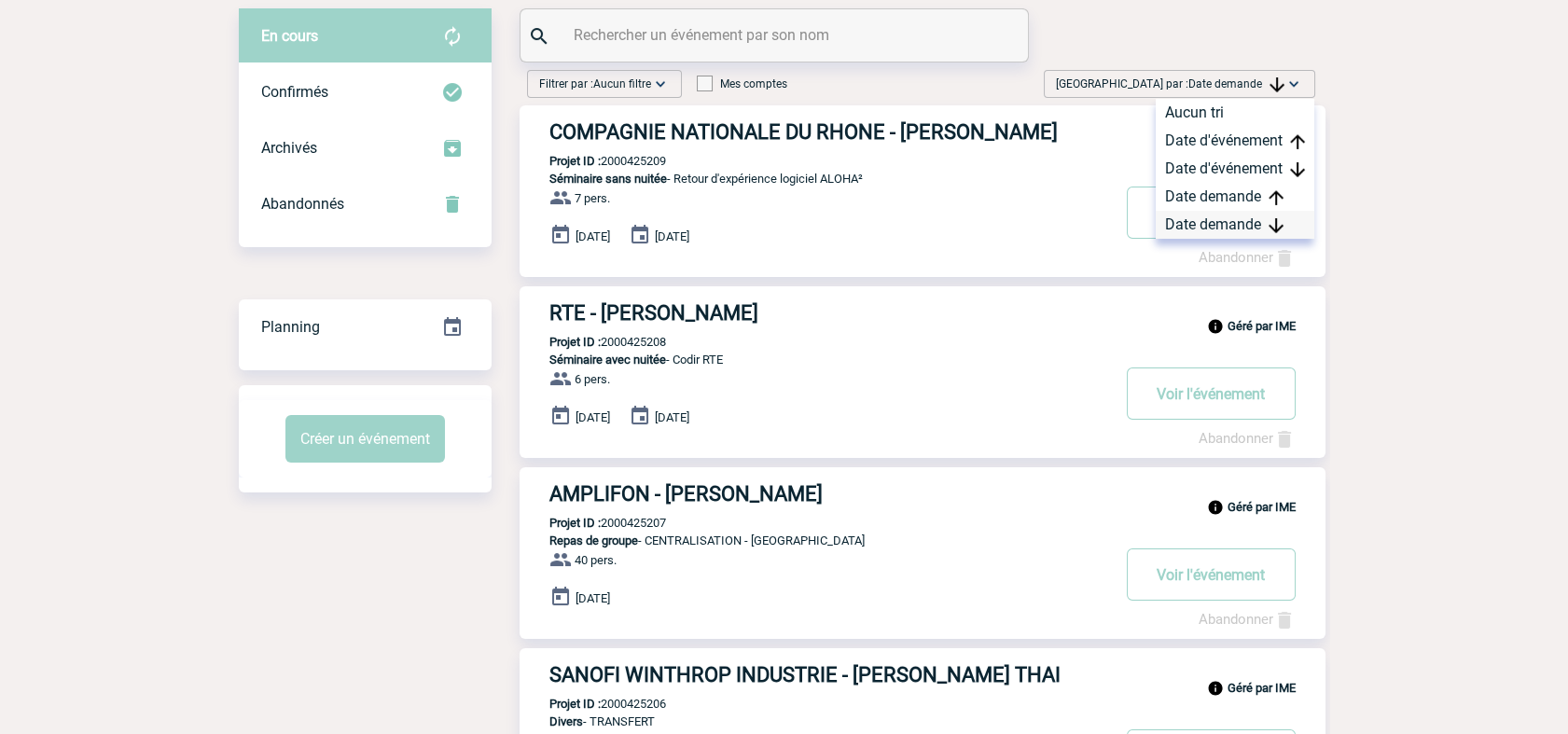
click at [1211, 231] on div "Date demande" at bounding box center [1235, 225] width 158 height 28
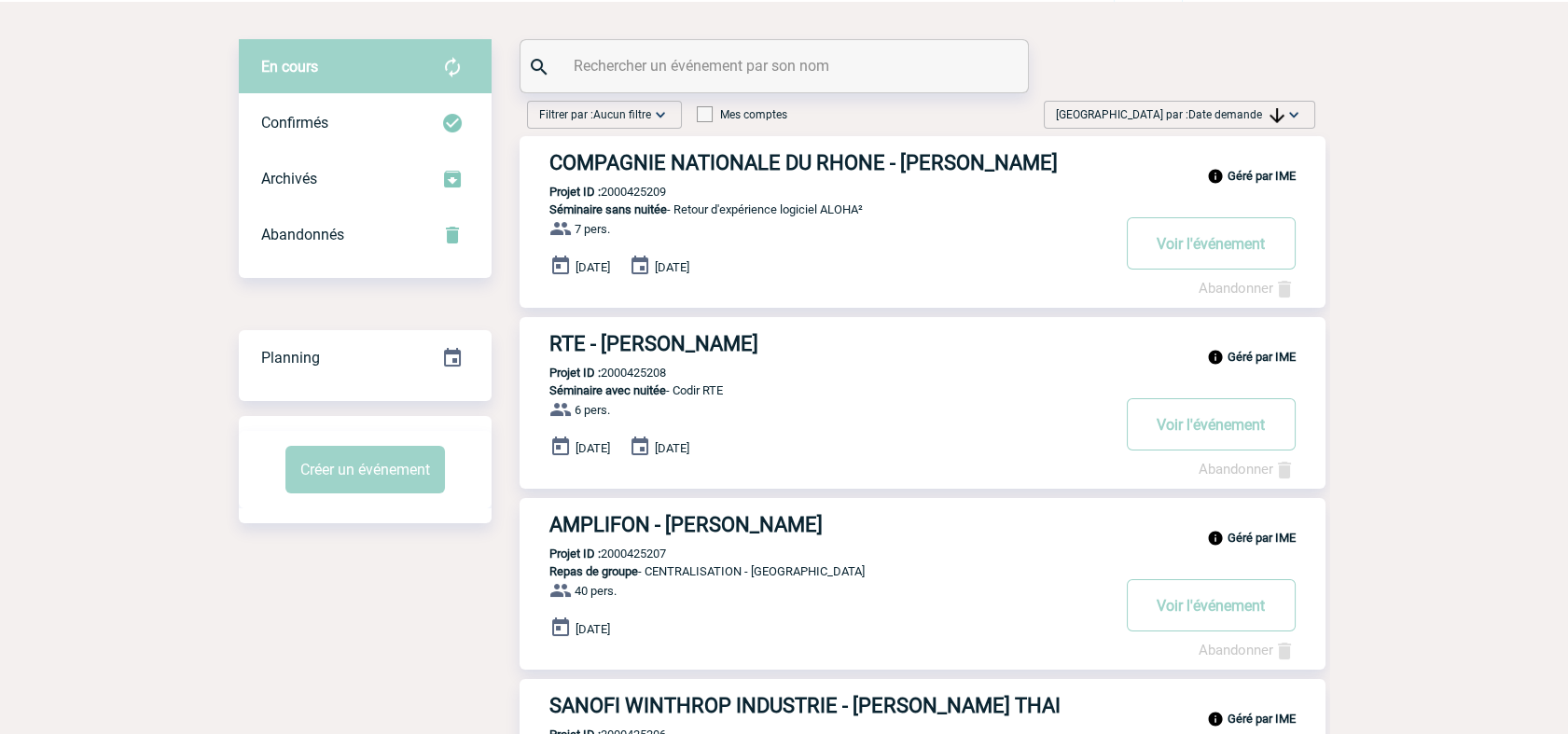
scroll to position [0, 0]
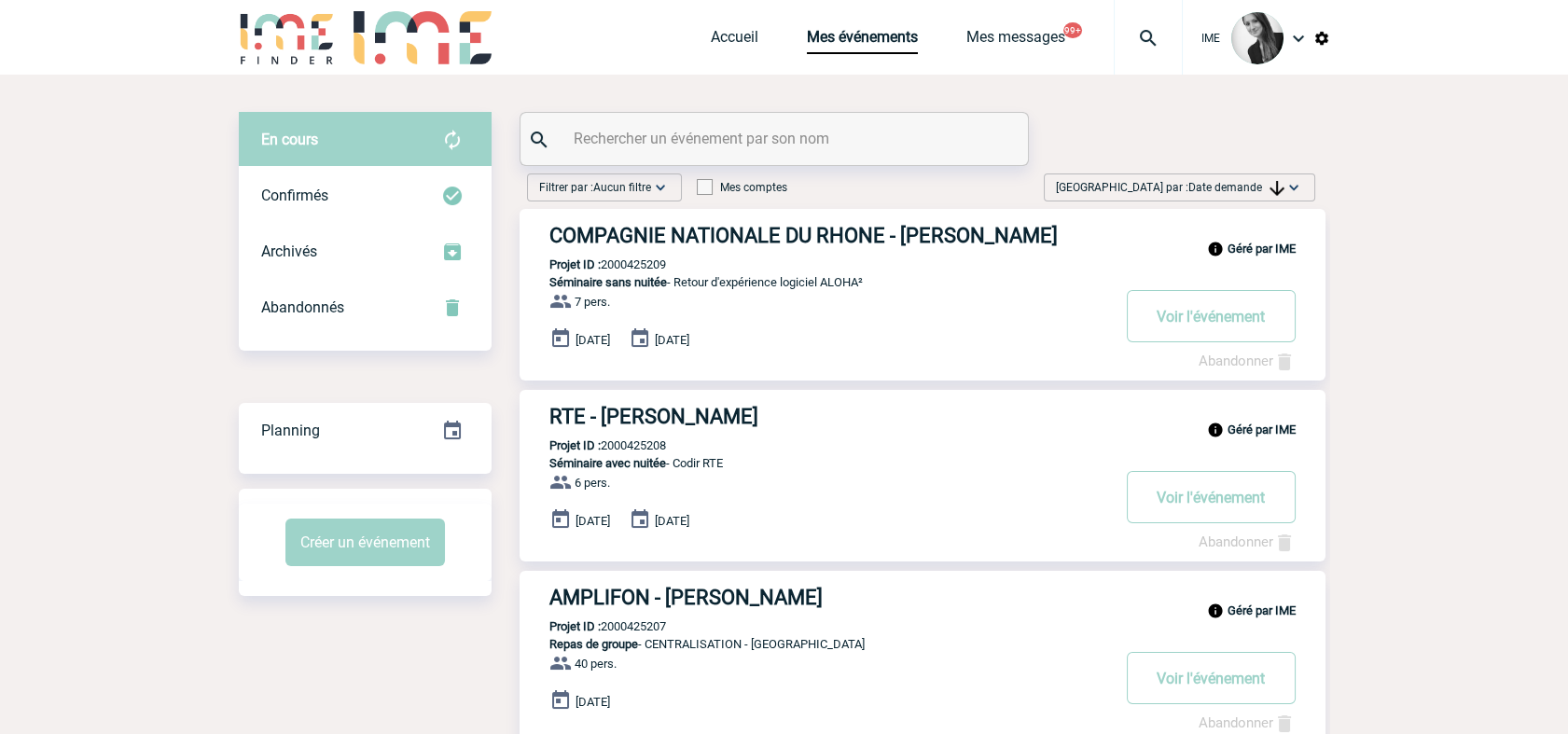
click at [1271, 185] on img at bounding box center [1277, 188] width 15 height 15
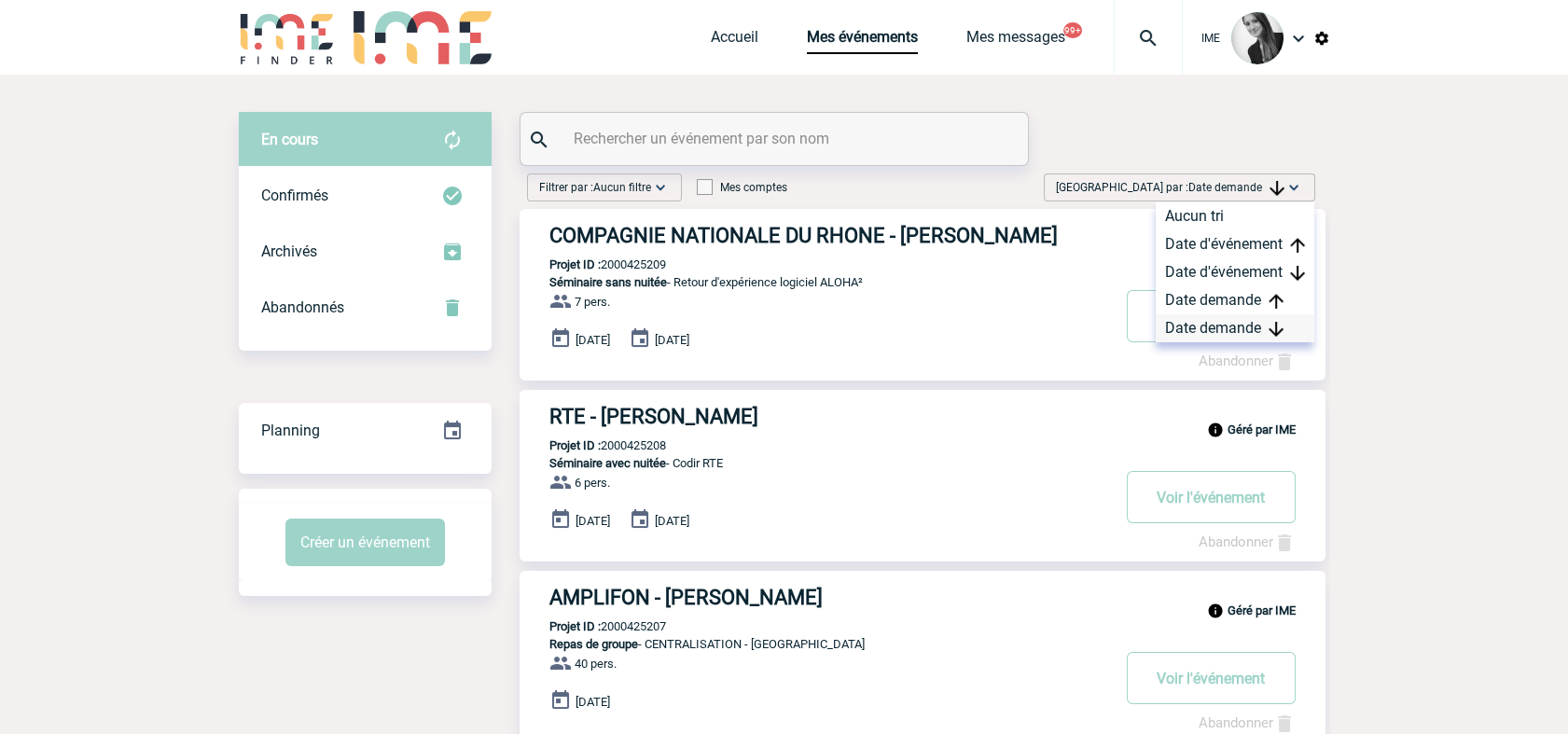
click at [1185, 327] on div "Date demande" at bounding box center [1235, 329] width 158 height 28
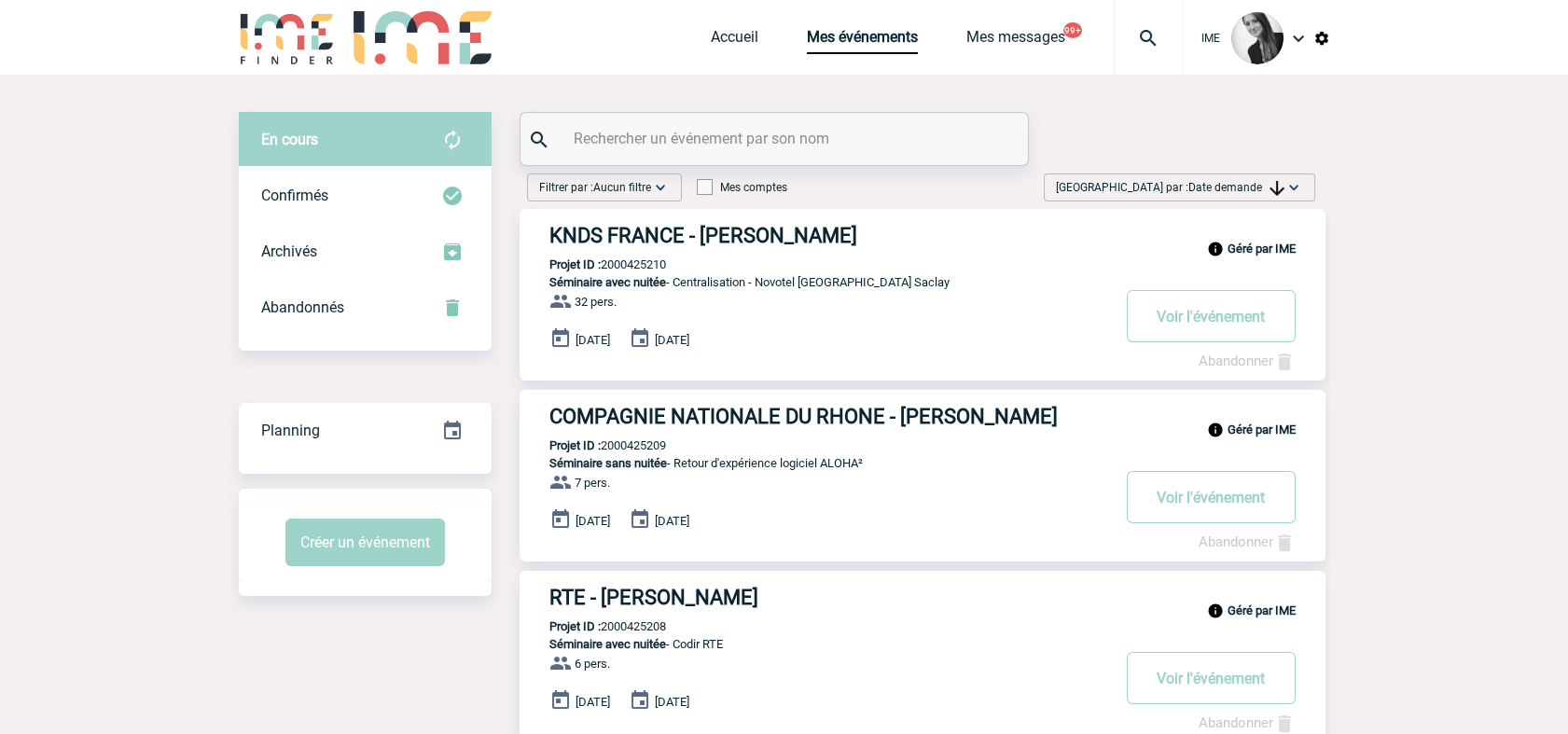
drag, startPoint x: 1222, startPoint y: 188, endPoint x: 1247, endPoint y: 257, distance: 73.4
click at [1227, 194] on span "Trier par : Date demande" at bounding box center [1169, 188] width 228 height 19
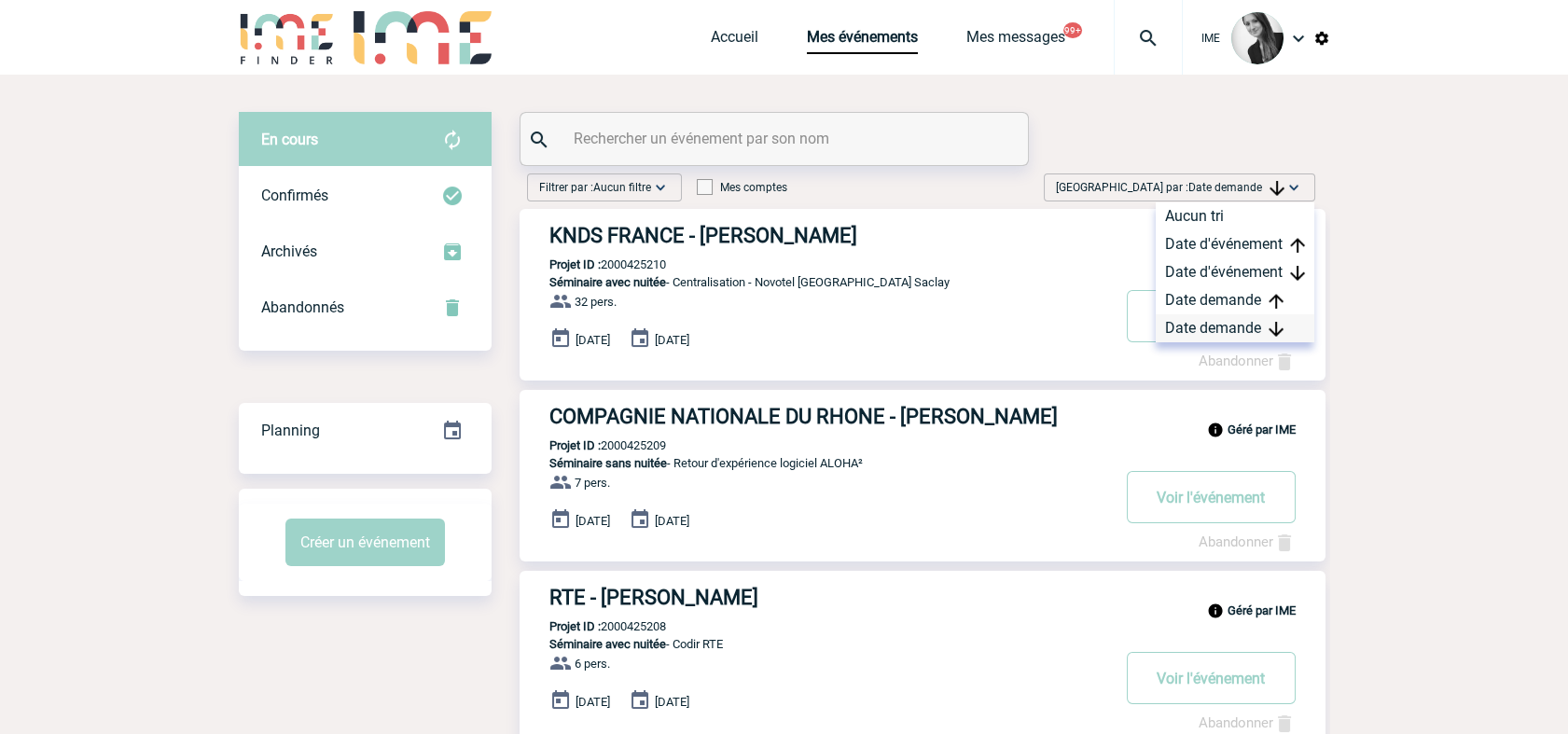
click at [1221, 330] on div "Date demande" at bounding box center [1235, 329] width 158 height 28
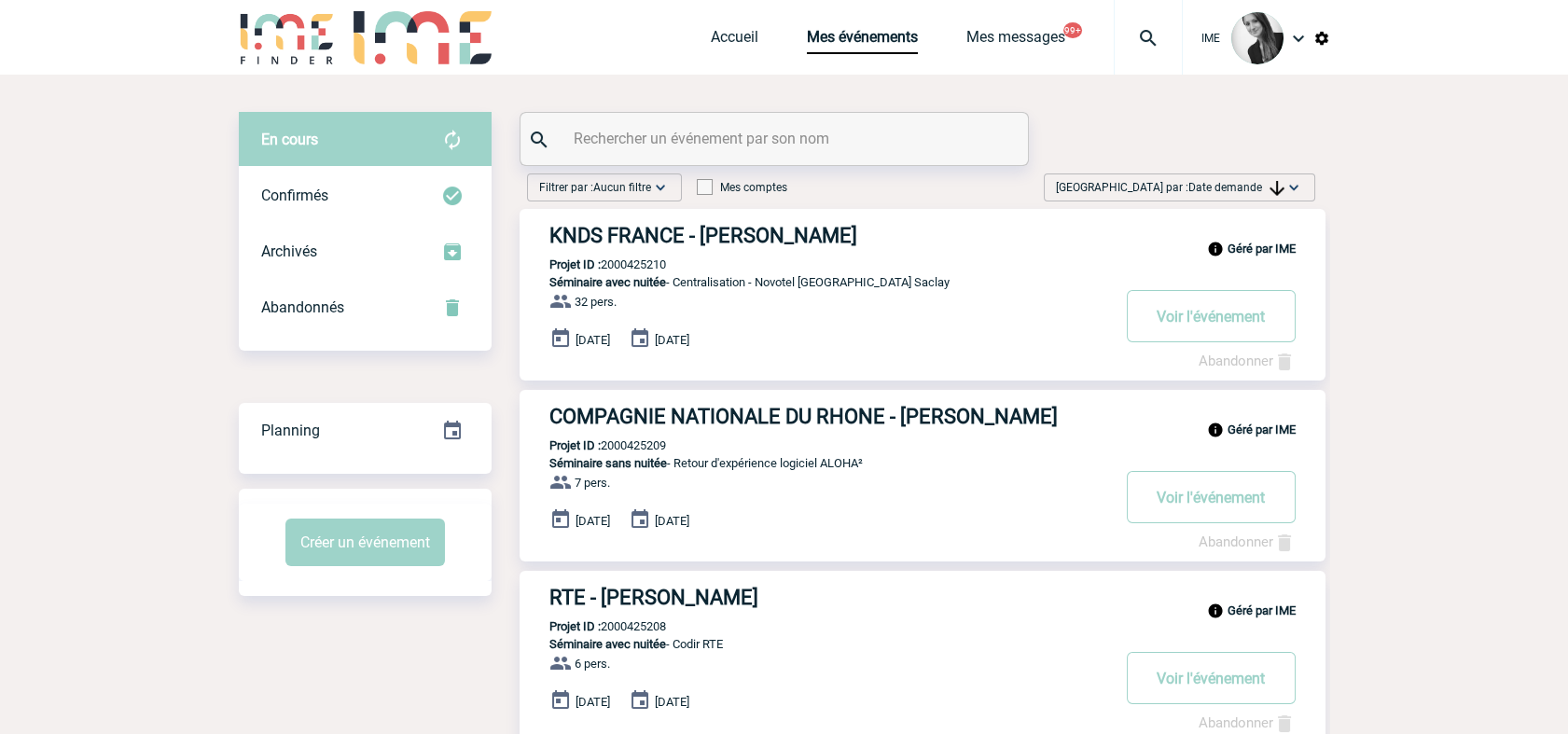
click at [1238, 180] on span "Trier par : Date demande" at bounding box center [1169, 188] width 228 height 19
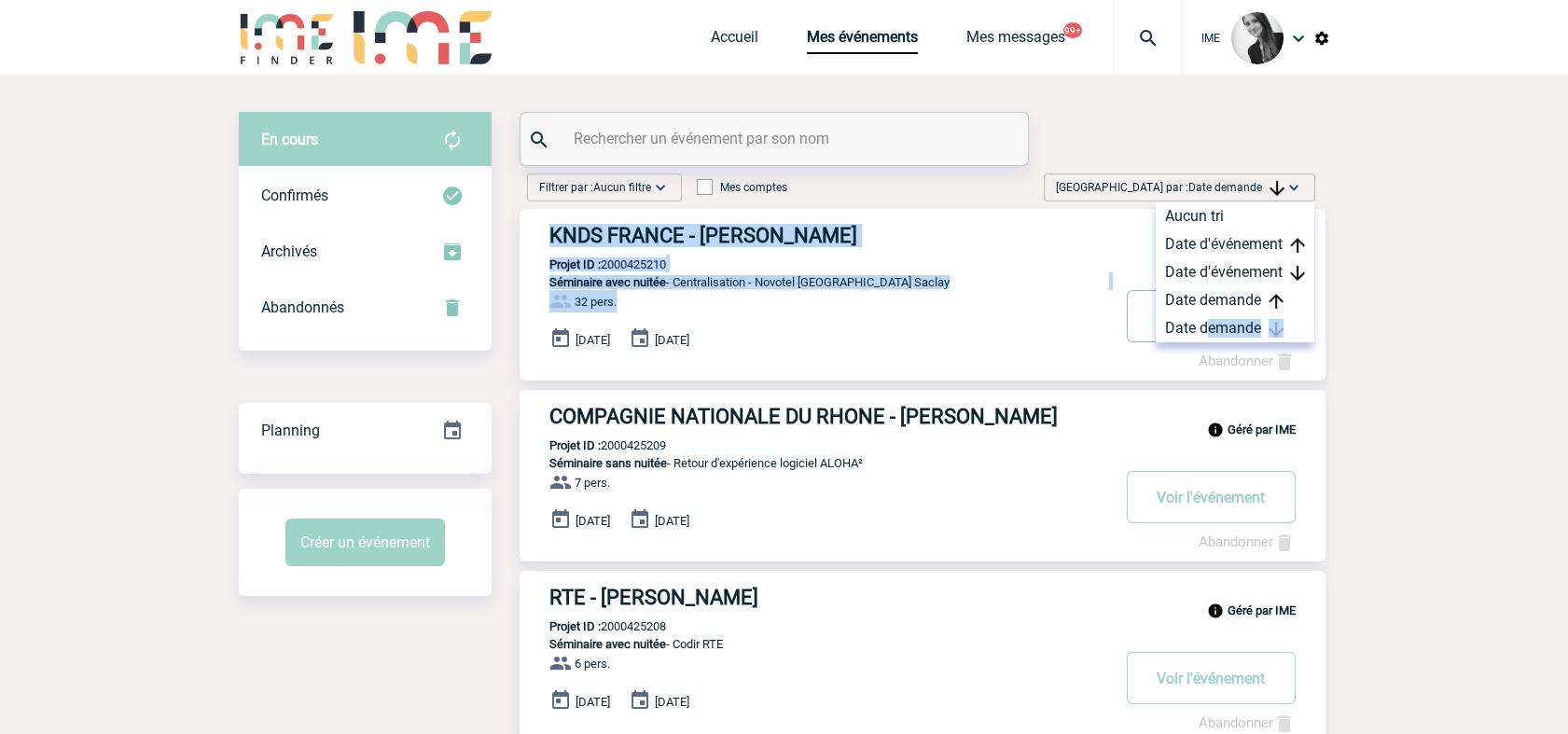
drag, startPoint x: 1238, startPoint y: 180, endPoint x: 1211, endPoint y: 344, distance: 166.2
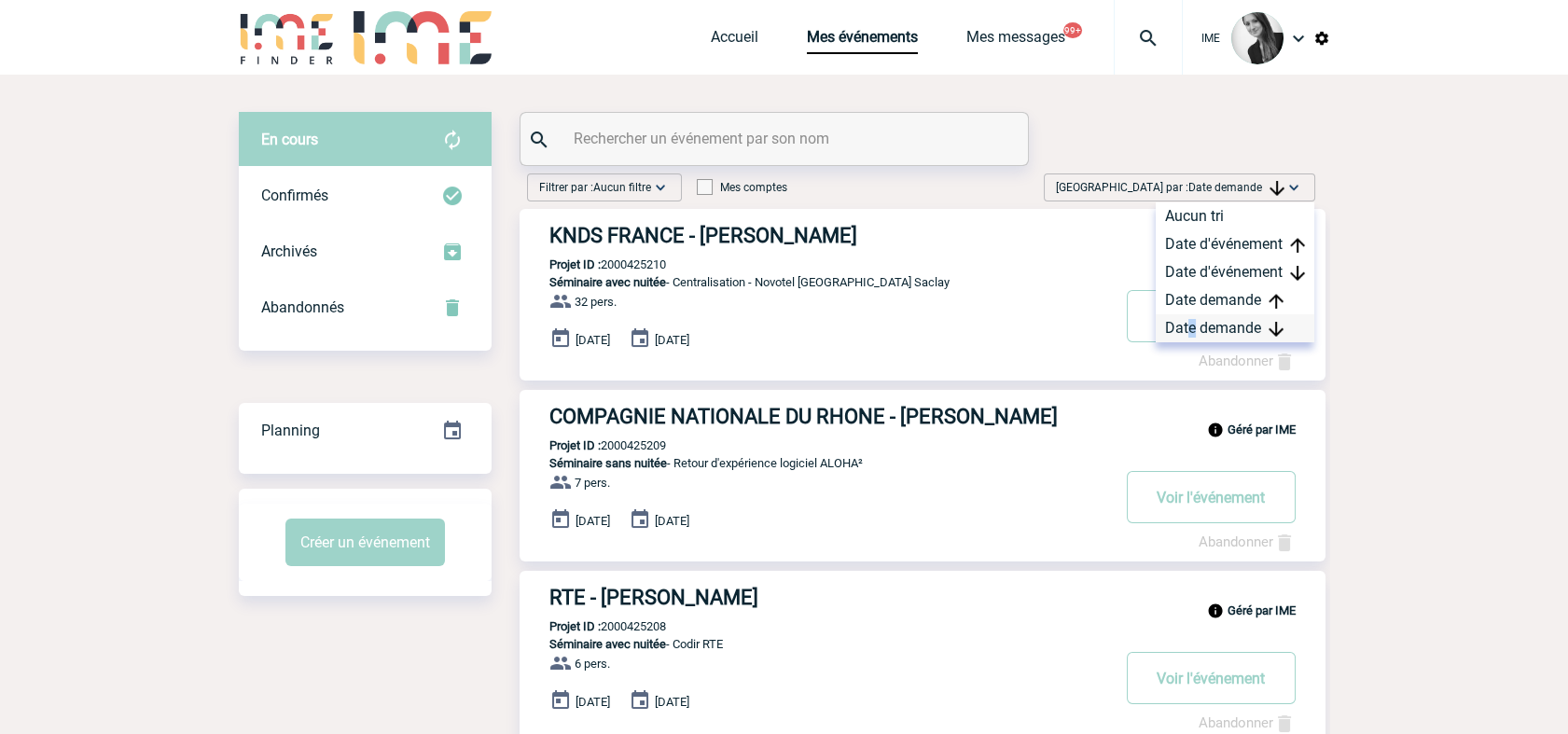
drag, startPoint x: 1211, startPoint y: 344, endPoint x: 1191, endPoint y: 322, distance: 29.7
click at [1191, 322] on div "Date demande" at bounding box center [1235, 329] width 158 height 28
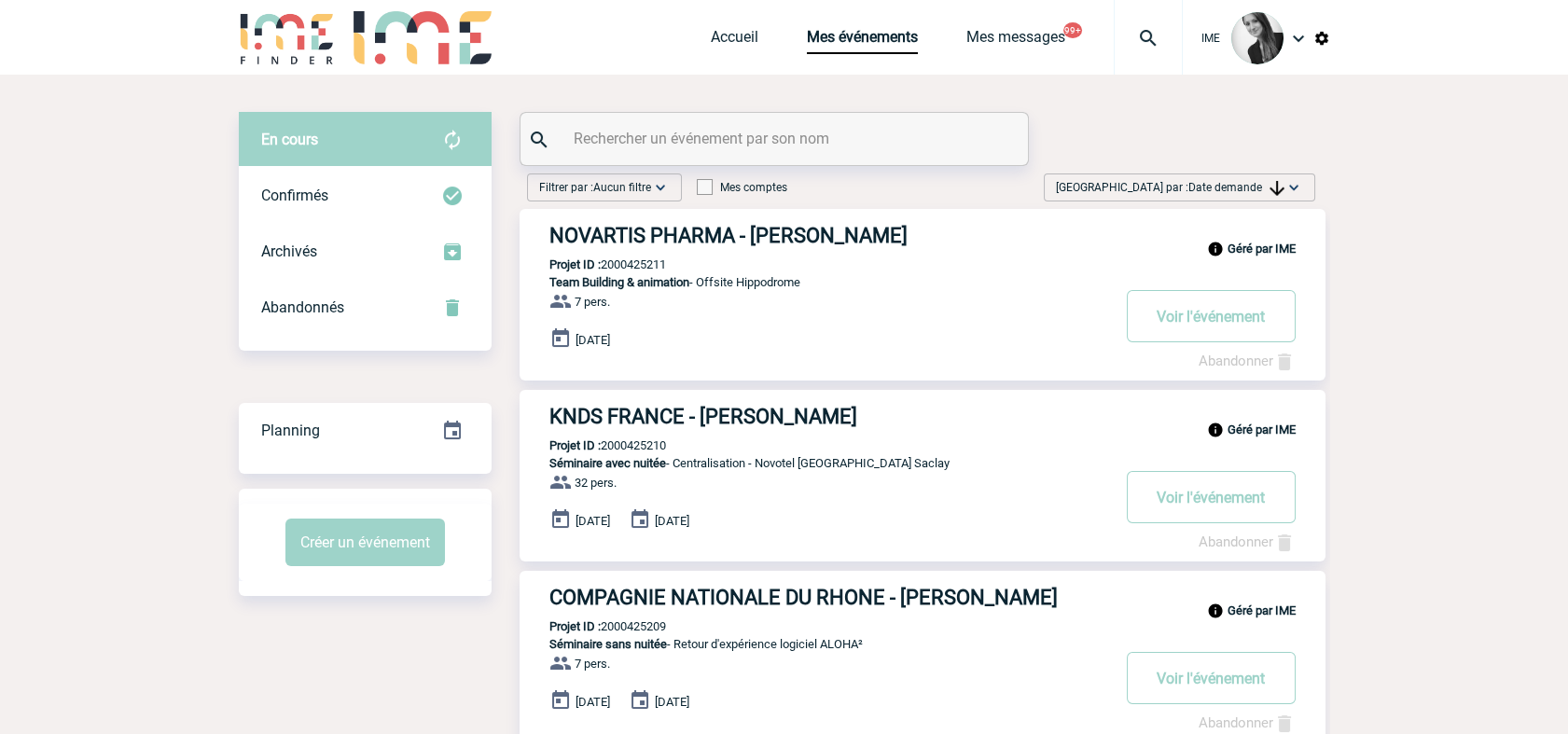
click at [1259, 200] on div "Trier par : Date demande Aucun tri Date d'événement Date d'événement Date deman…" at bounding box center [1179, 188] width 272 height 28
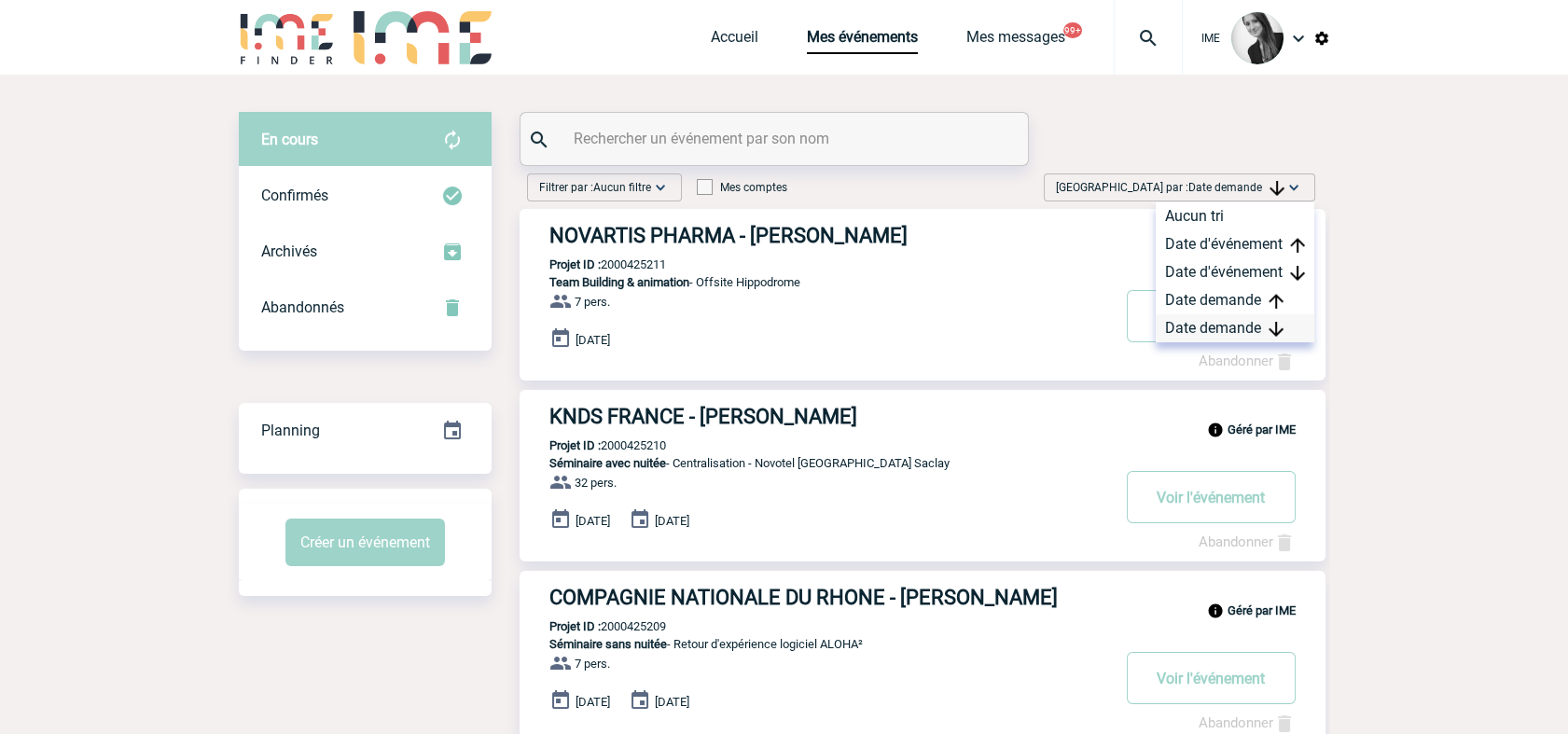
click at [1227, 339] on div "Date demande" at bounding box center [1235, 329] width 158 height 28
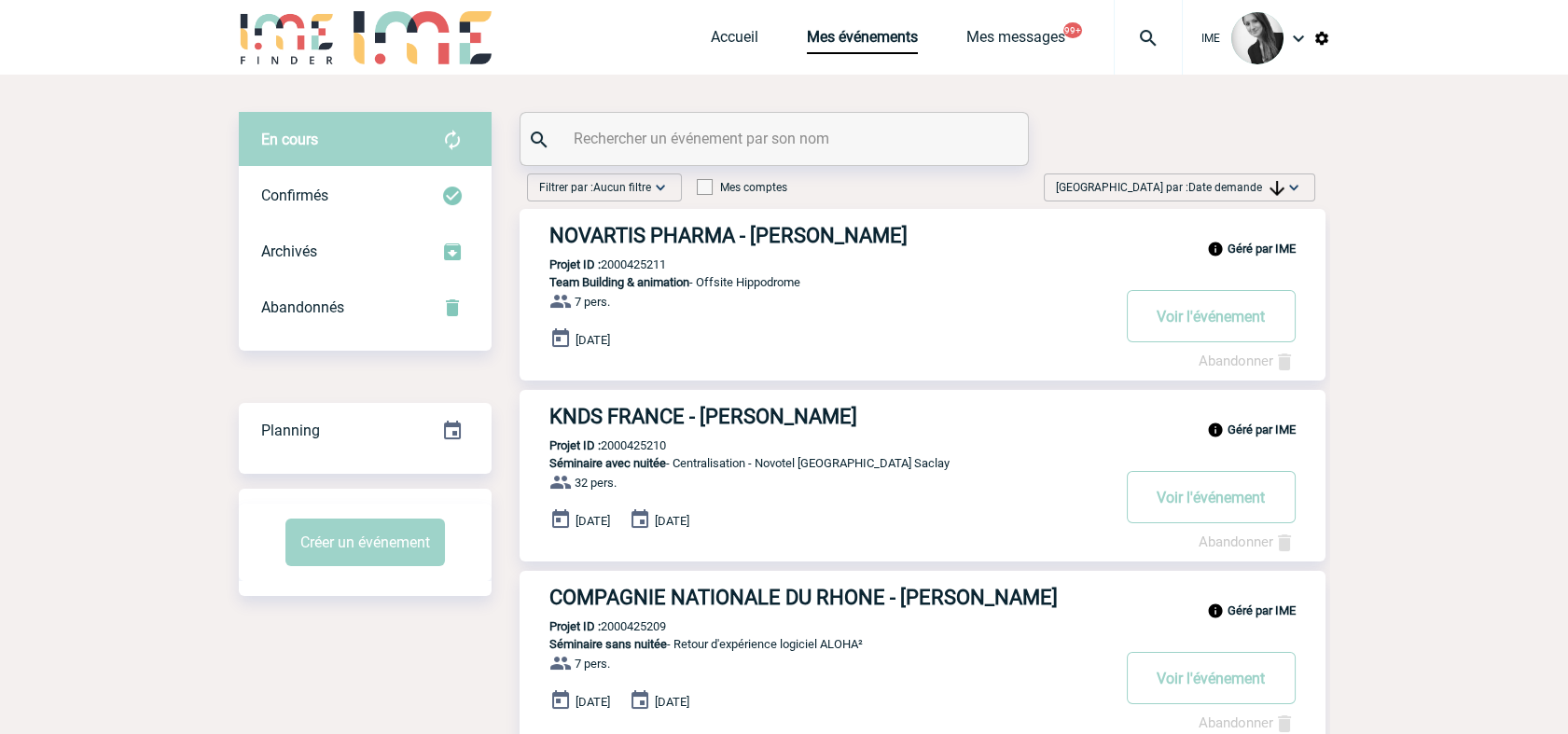
click at [758, 131] on input "text" at bounding box center [776, 138] width 415 height 27
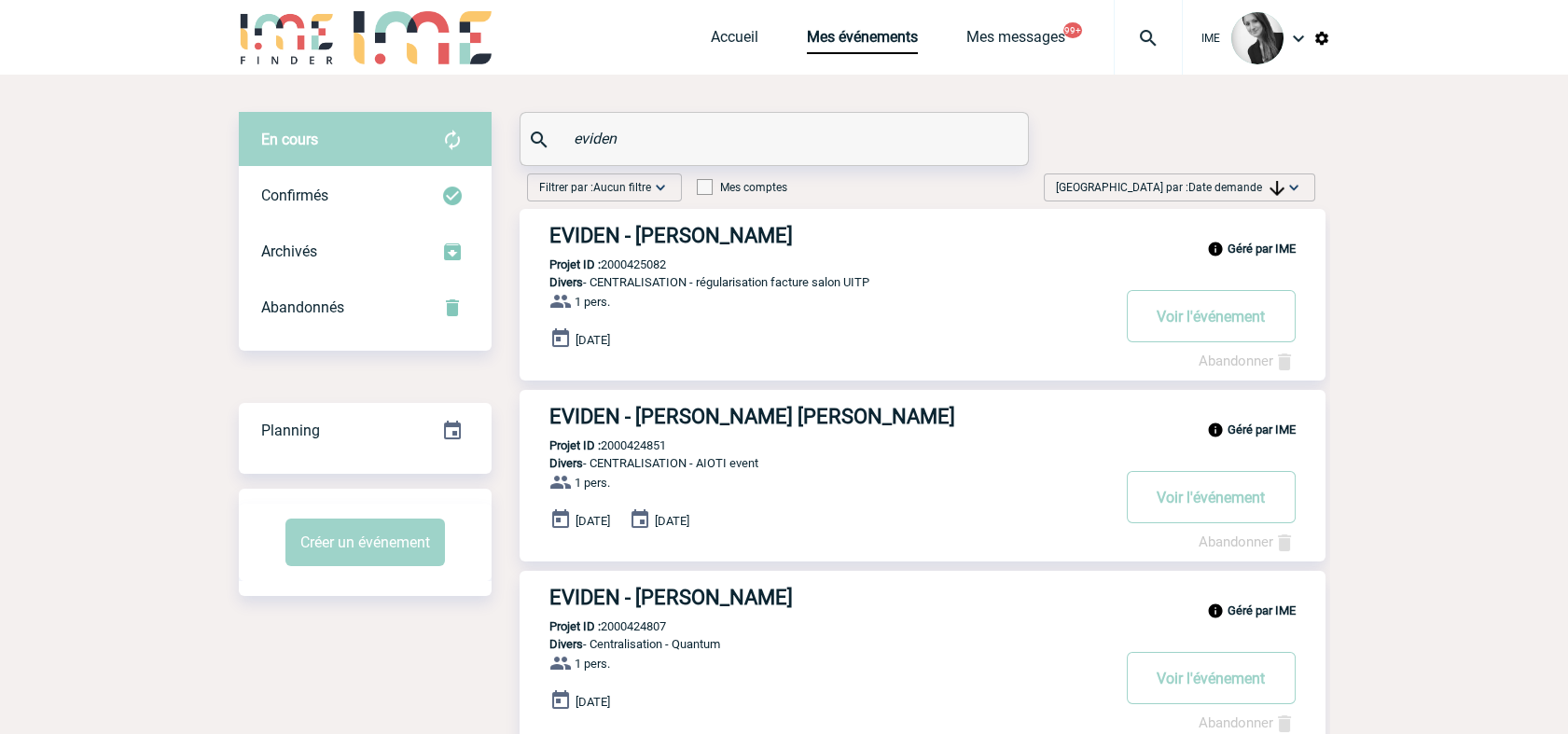
type input "eviden"
click at [1202, 190] on span "Date demande" at bounding box center [1236, 188] width 96 height 13
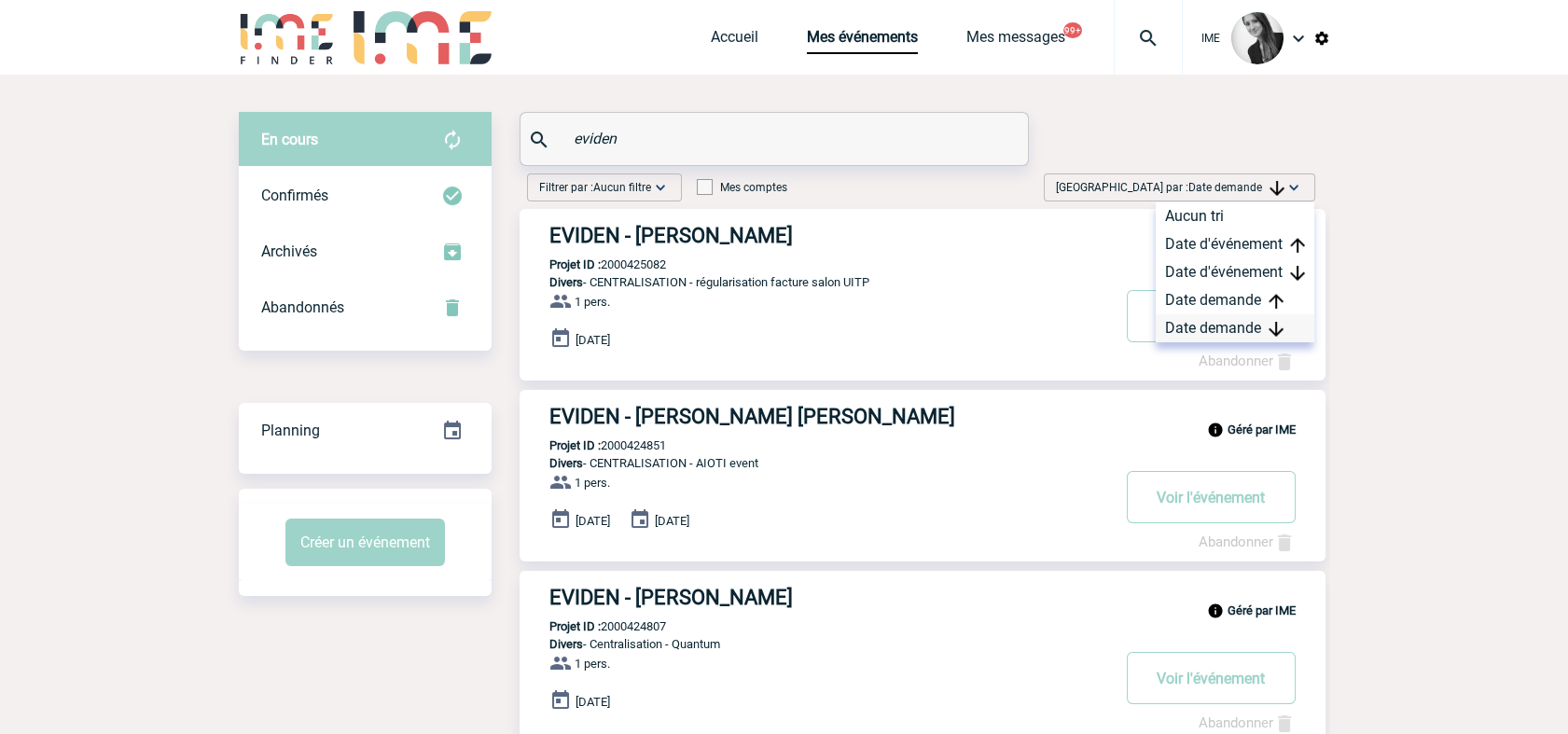
click at [1231, 330] on div "Date demande" at bounding box center [1235, 329] width 158 height 28
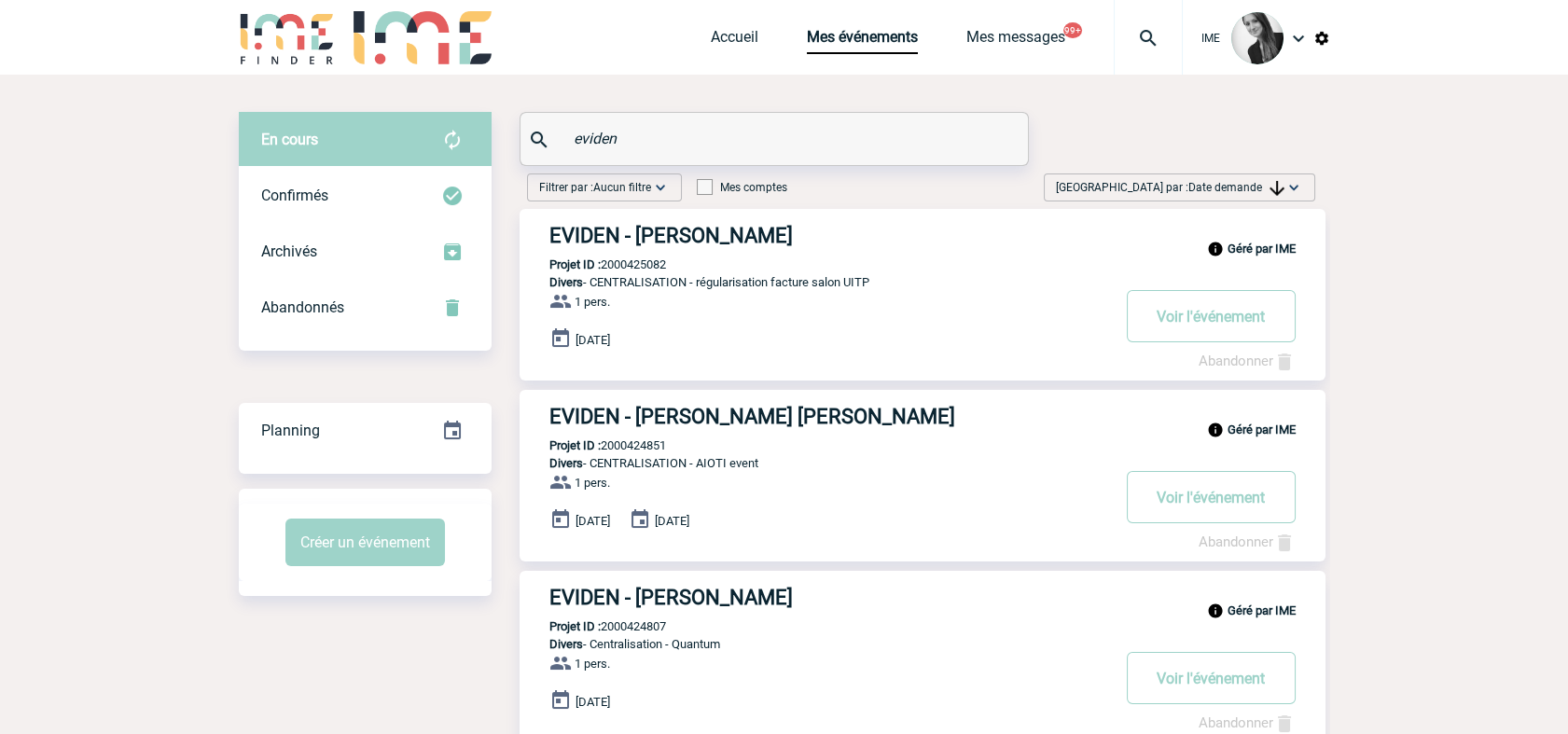
click at [1273, 187] on img at bounding box center [1277, 188] width 15 height 15
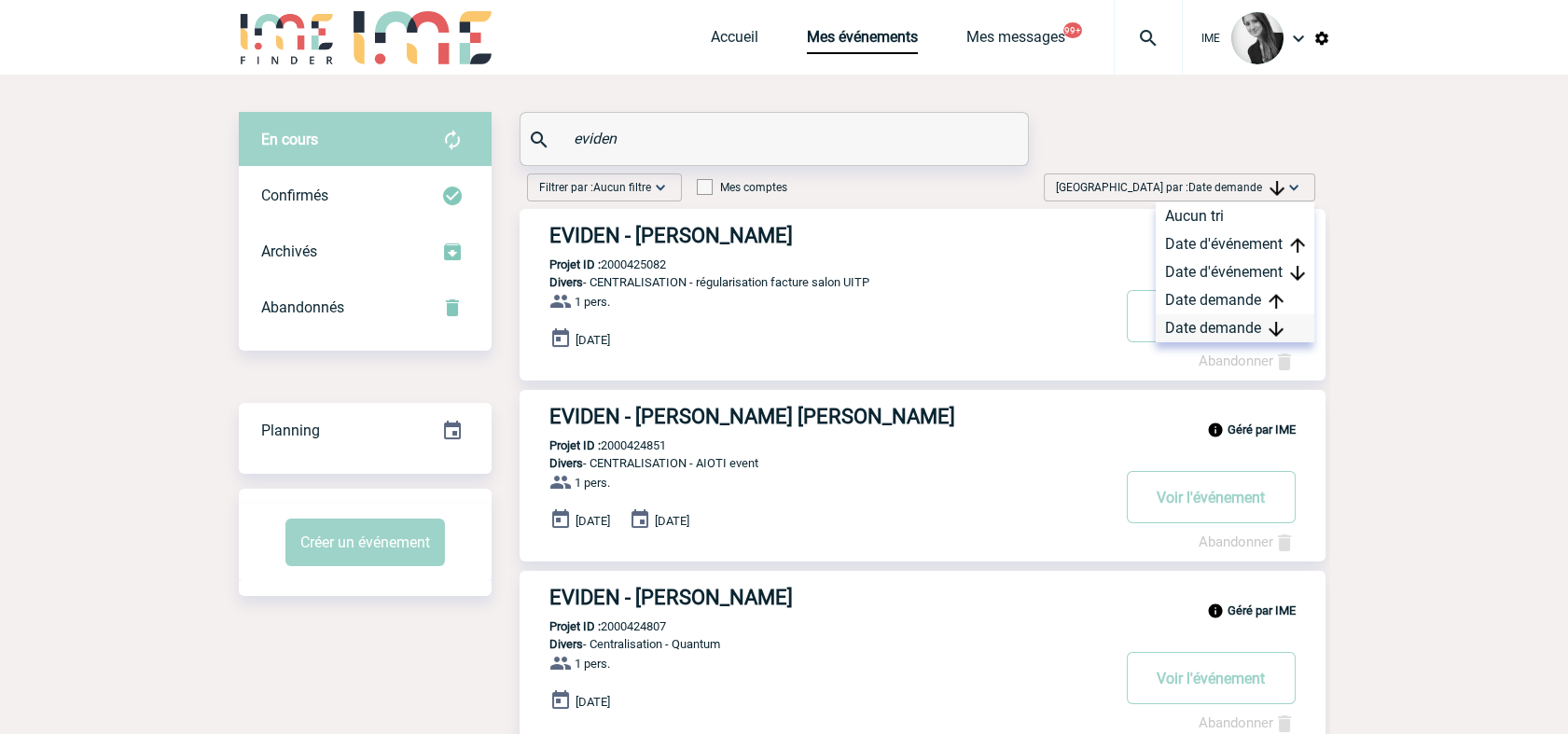
drag, startPoint x: 1193, startPoint y: 329, endPoint x: 1179, endPoint y: 339, distance: 17.2
click at [1194, 329] on div "Date demande" at bounding box center [1235, 329] width 158 height 28
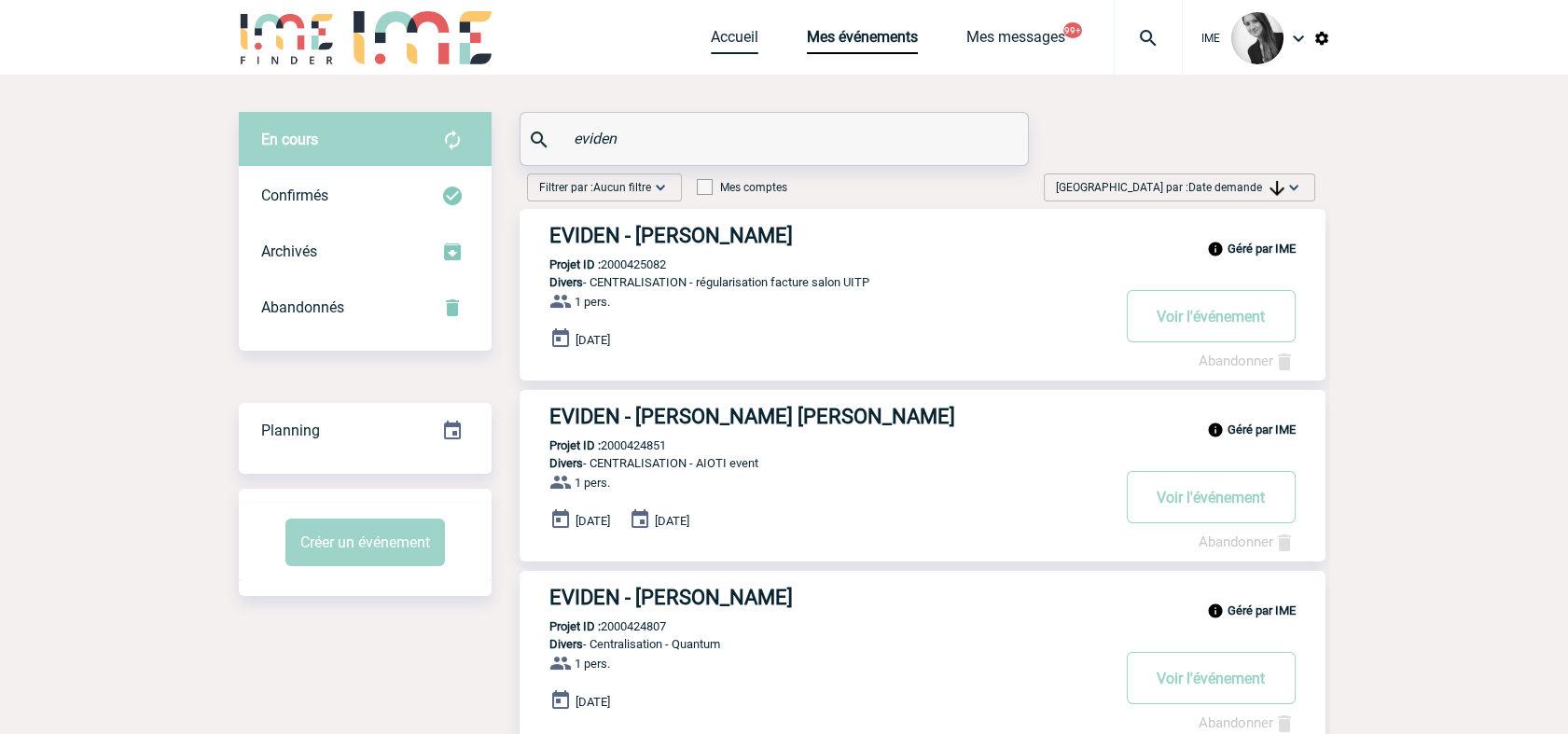
click at [737, 42] on link "Accueil" at bounding box center [735, 42] width 47 height 27
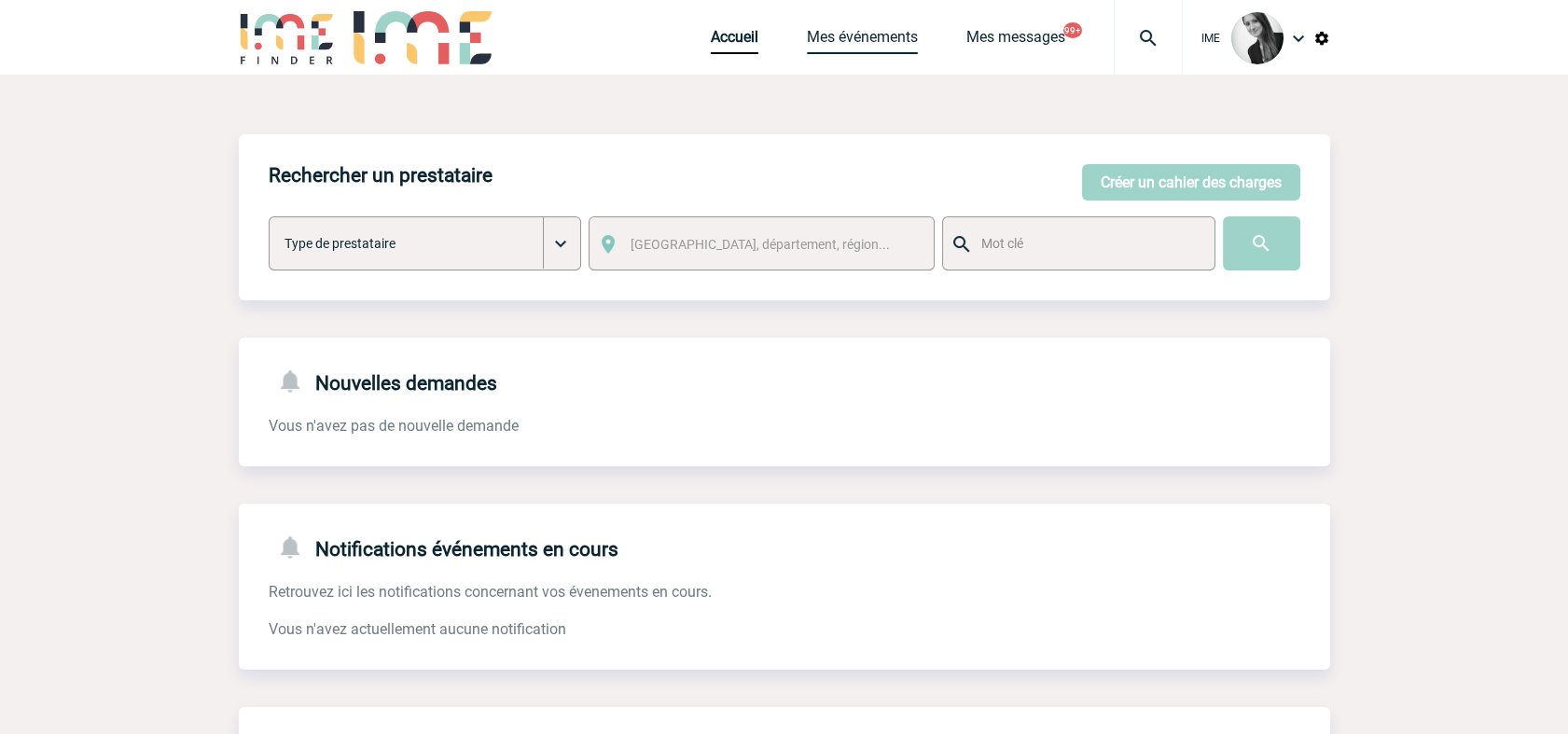
click at [861, 37] on link "Mes événements" at bounding box center [862, 42] width 111 height 27
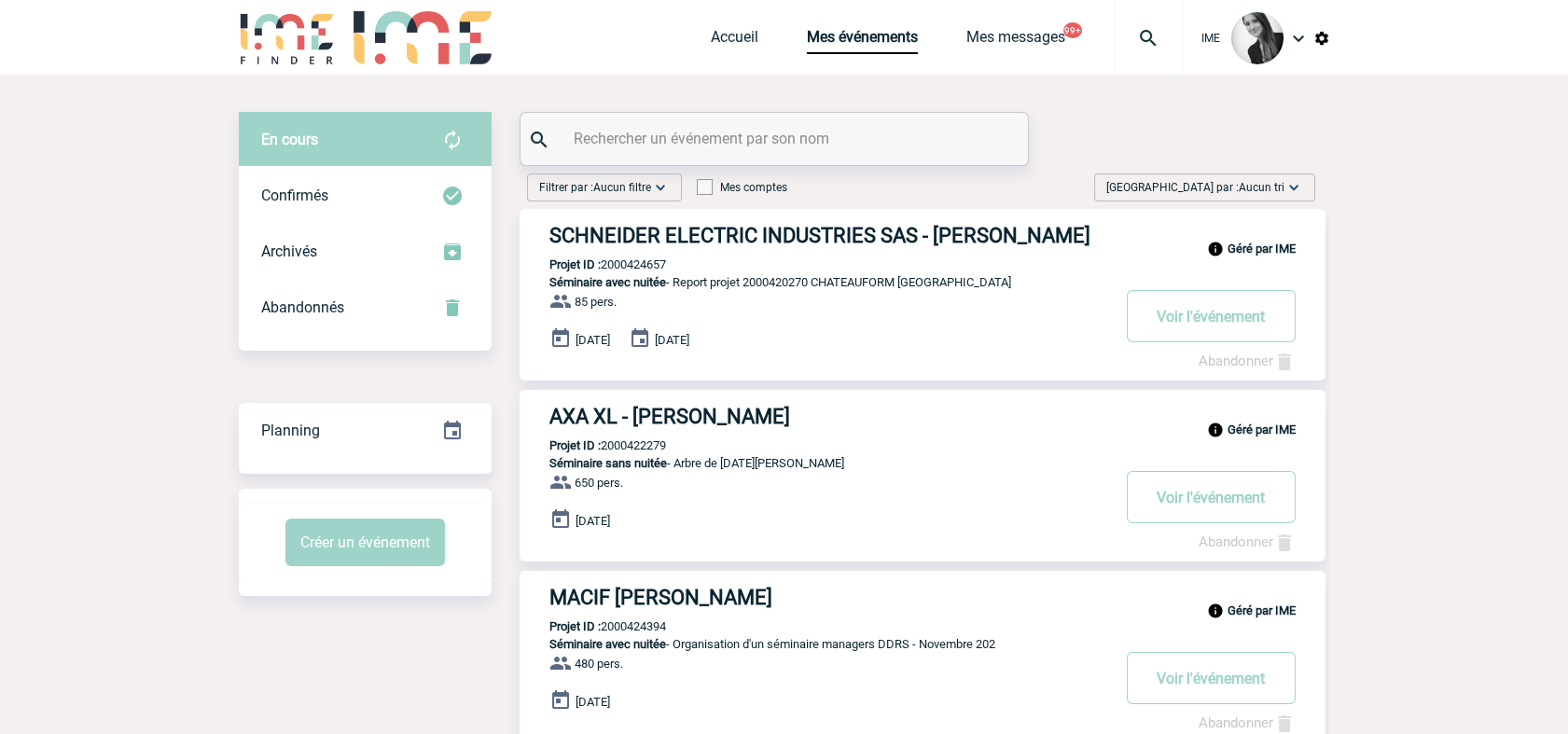
click at [1274, 186] on span "Aucun tri" at bounding box center [1261, 188] width 45 height 13
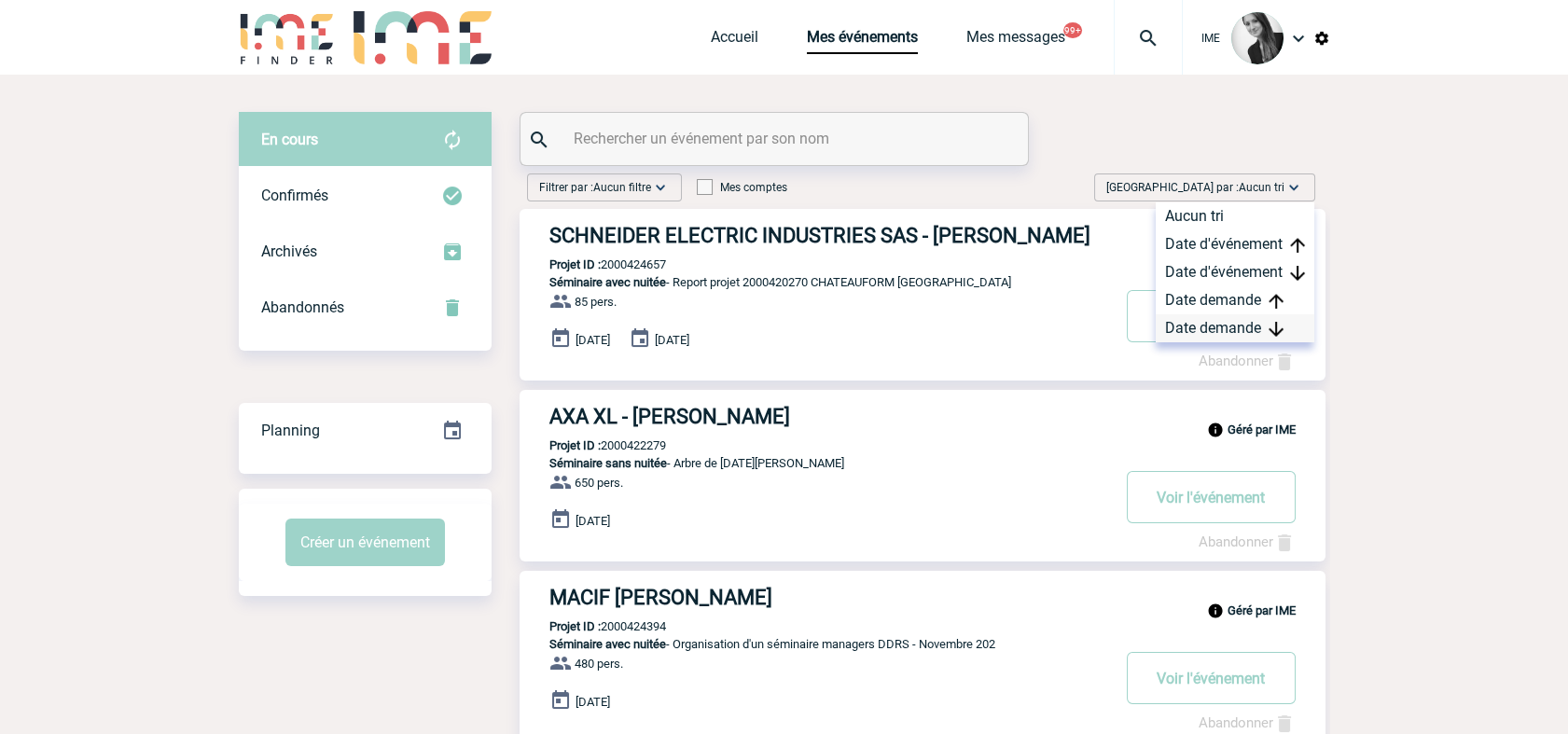
click at [1229, 318] on div "Date demande" at bounding box center [1235, 329] width 158 height 28
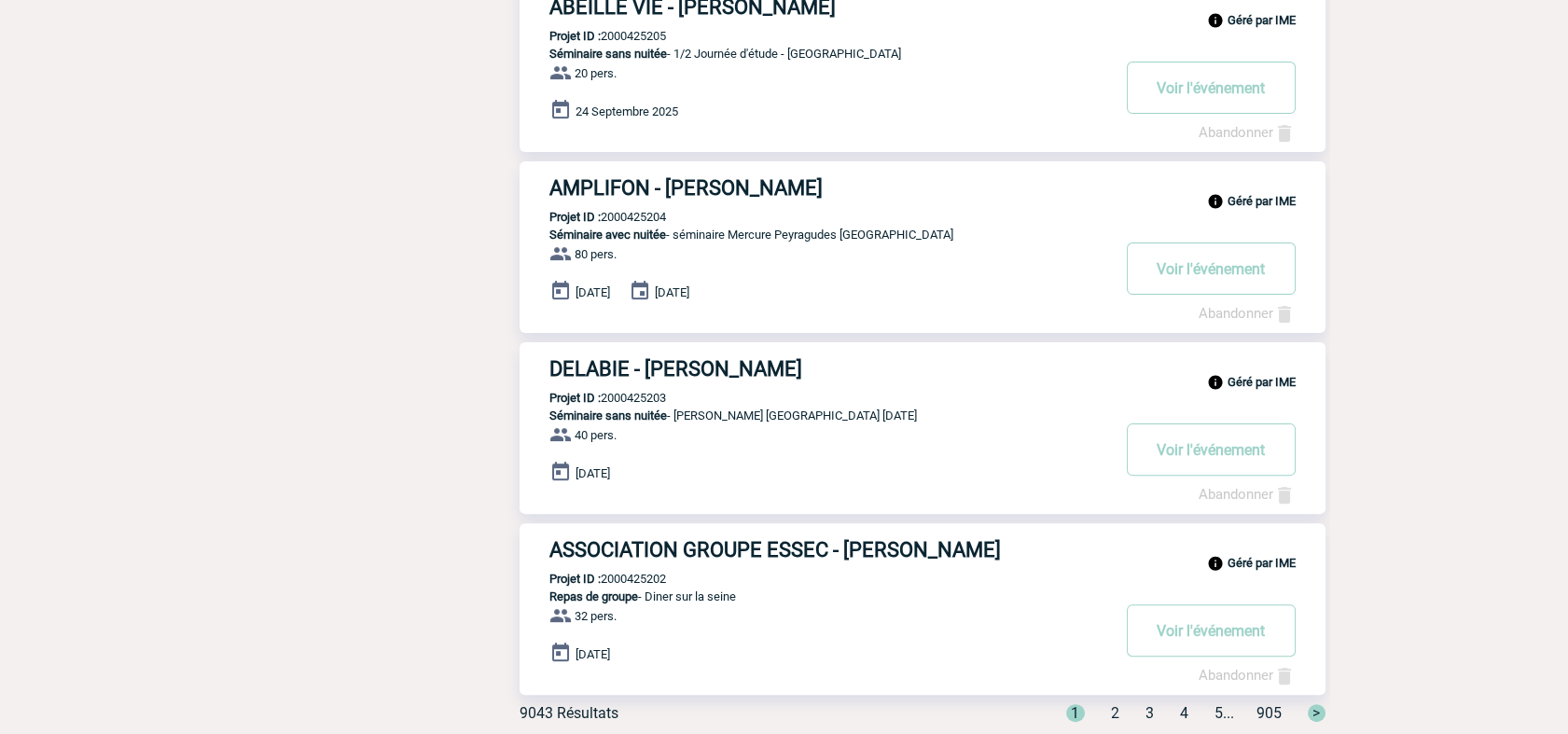
scroll to position [1391, 0]
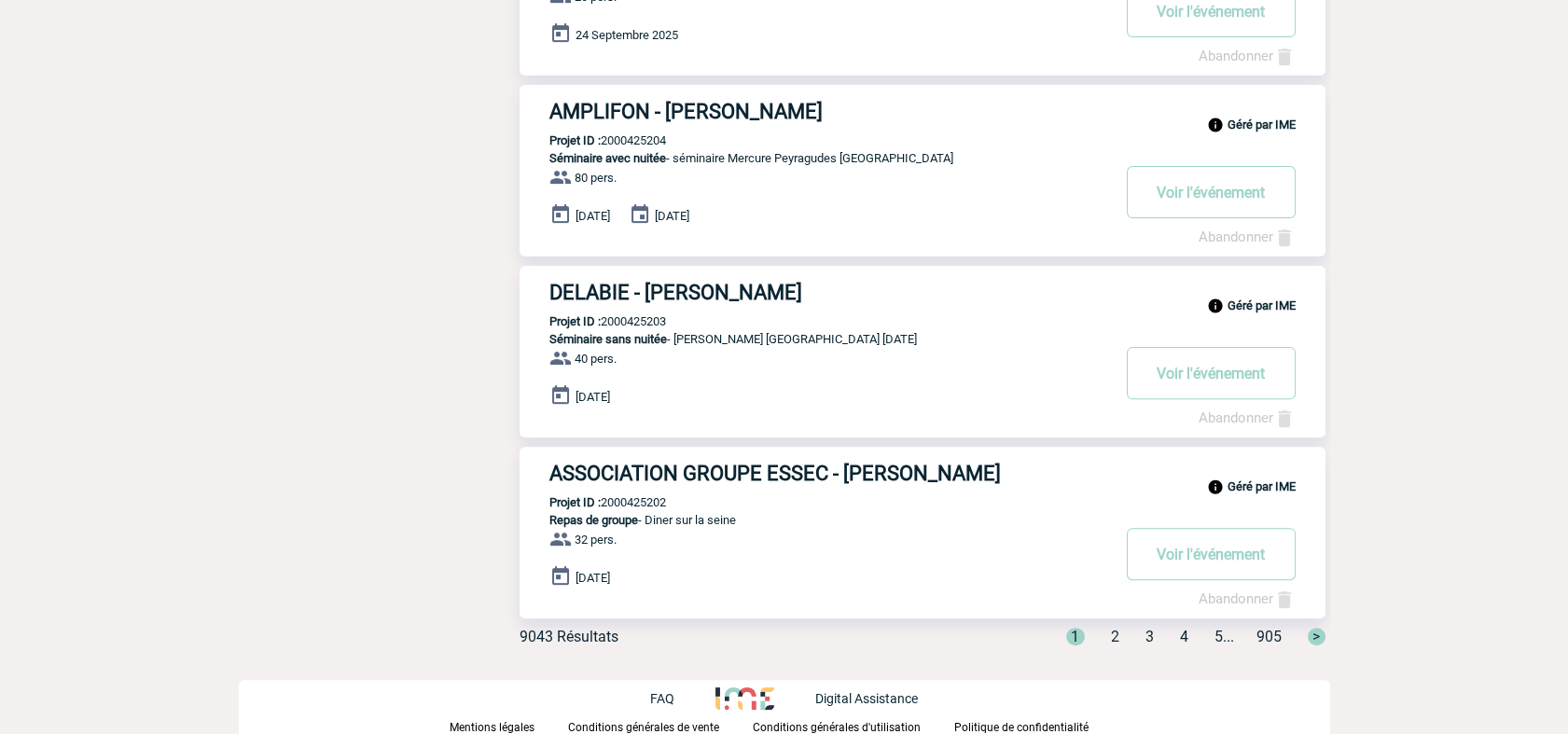
click at [1099, 639] on div "1 2 3 4 5 ... 905 >" at bounding box center [1185, 636] width 282 height 18
click at [1111, 635] on span "2" at bounding box center [1114, 636] width 9 height 18
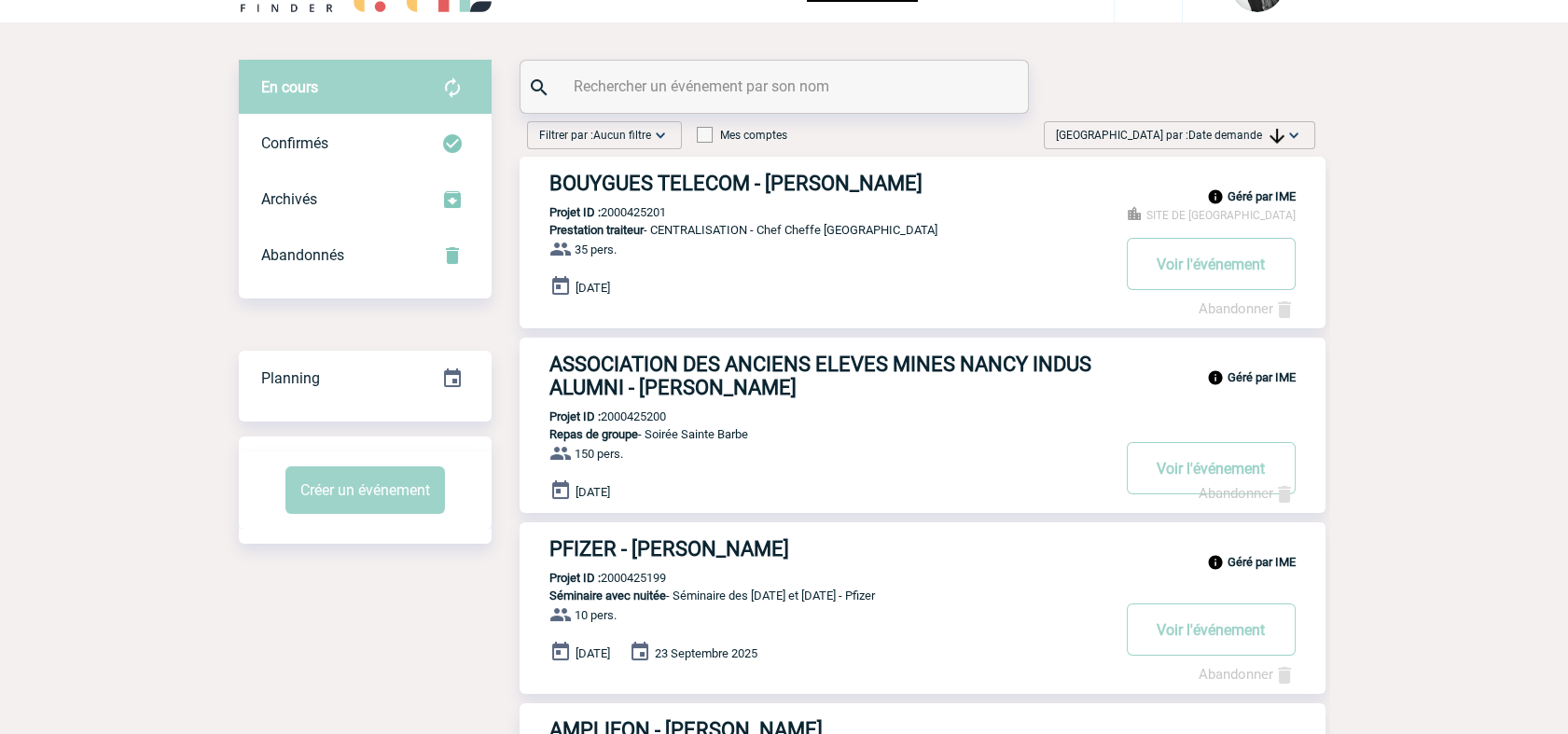
scroll to position [0, 0]
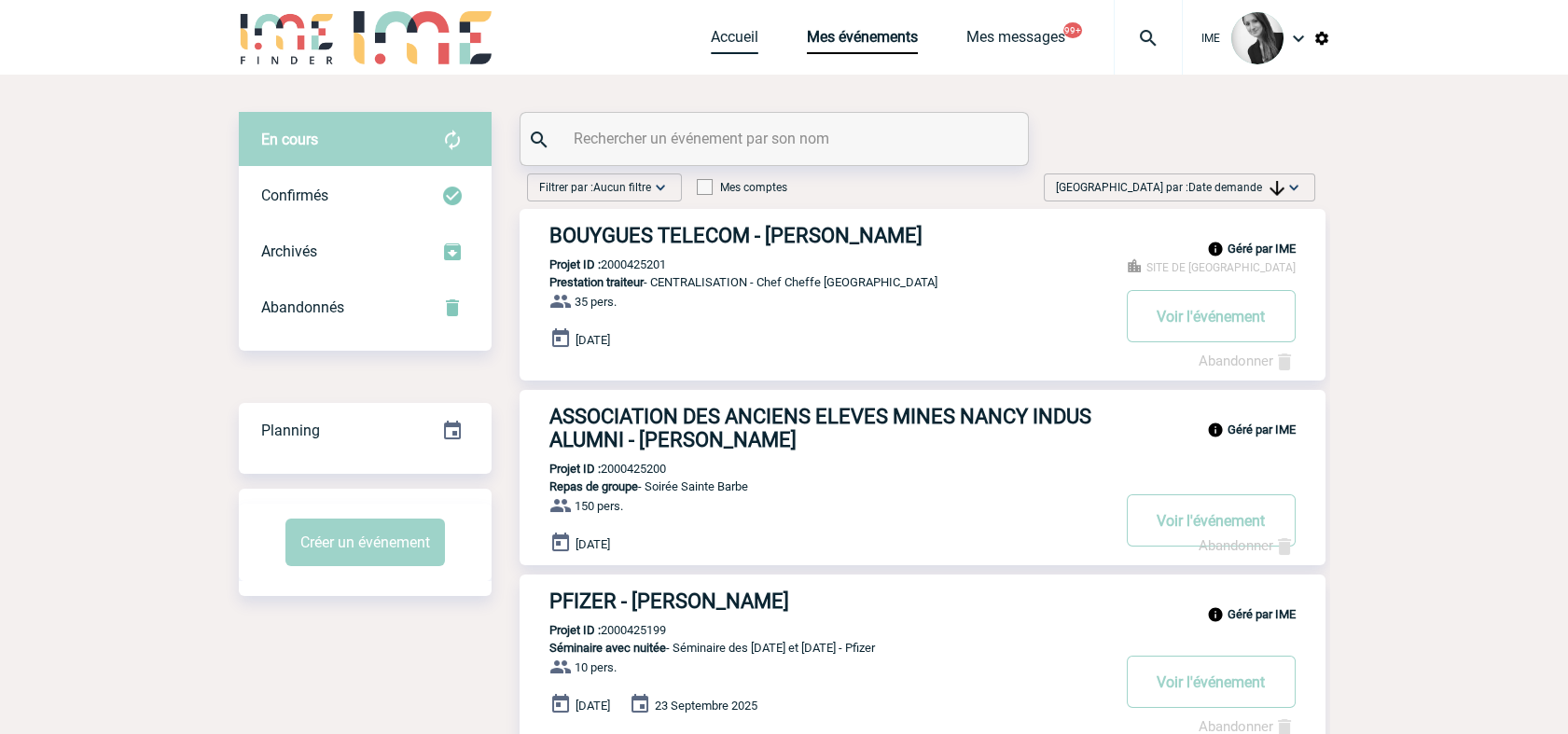
click at [736, 43] on link "Accueil" at bounding box center [735, 42] width 47 height 27
